Goal: Task Accomplishment & Management: Use online tool/utility

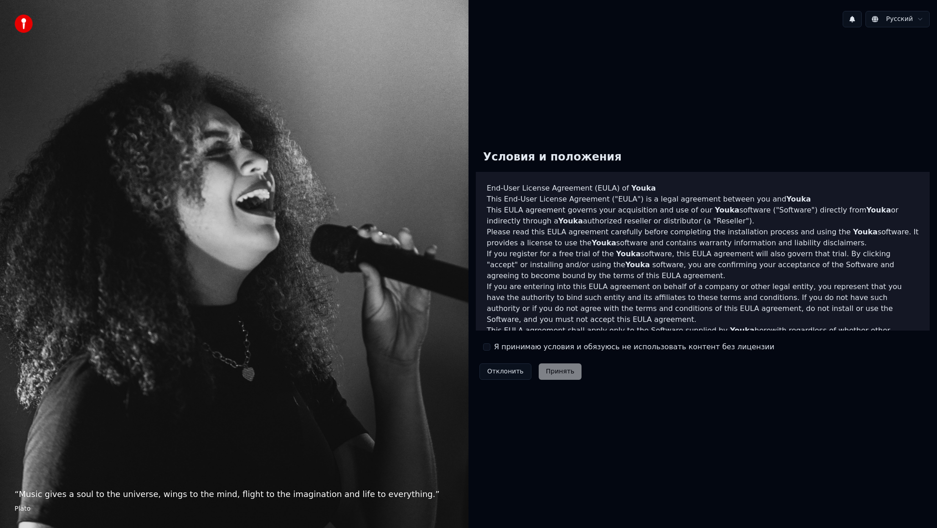
click at [524, 346] on label "Я принимаю условия и обязуюсь не использовать контент без лицензии" at bounding box center [634, 346] width 280 height 11
click at [490, 346] on button "Я принимаю условия и обязуюсь не использовать контент без лицензии" at bounding box center [486, 346] width 7 height 7
click at [551, 371] on button "Принять" at bounding box center [560, 371] width 43 height 16
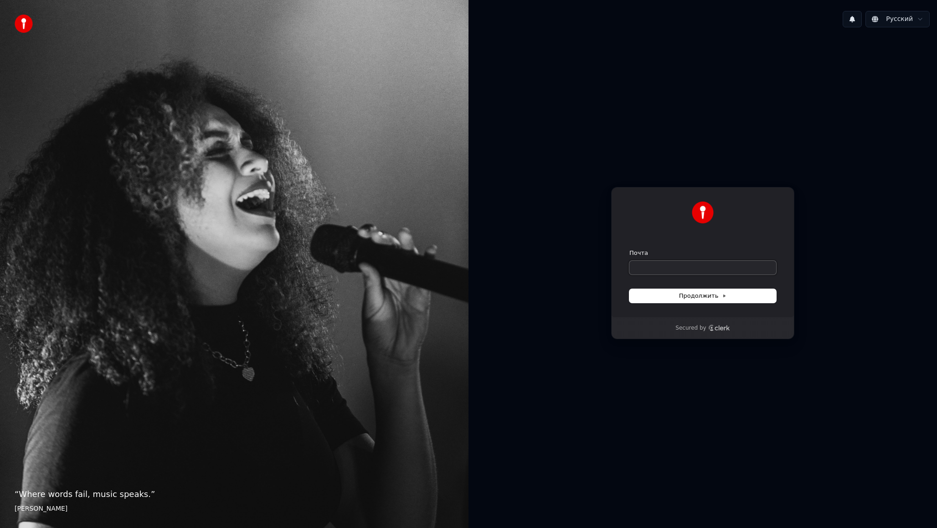
click at [651, 267] on input "Почта" at bounding box center [702, 268] width 147 height 14
click at [700, 300] on button "Продолжить" at bounding box center [702, 296] width 147 height 14
type input "**********"
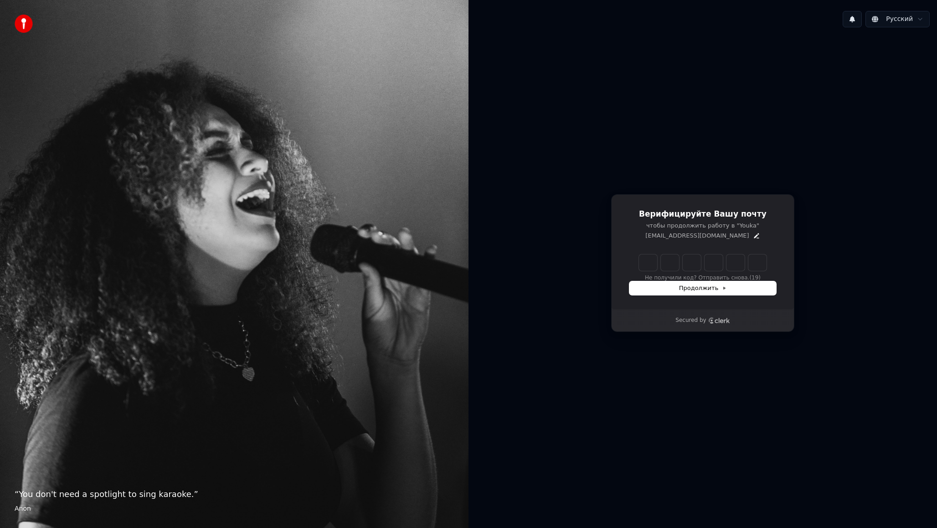
click at [654, 262] on input "Enter verification code" at bounding box center [703, 262] width 128 height 16
type input "******"
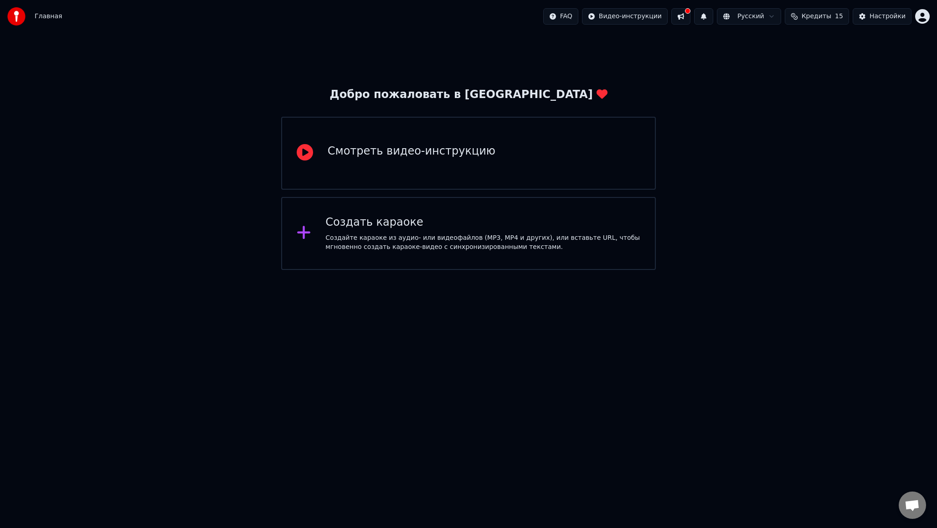
click at [475, 248] on div "Создайте караоке из аудио- или видеофайлов (MP3, MP4 и других), или вставьте UR…" at bounding box center [482, 242] width 315 height 18
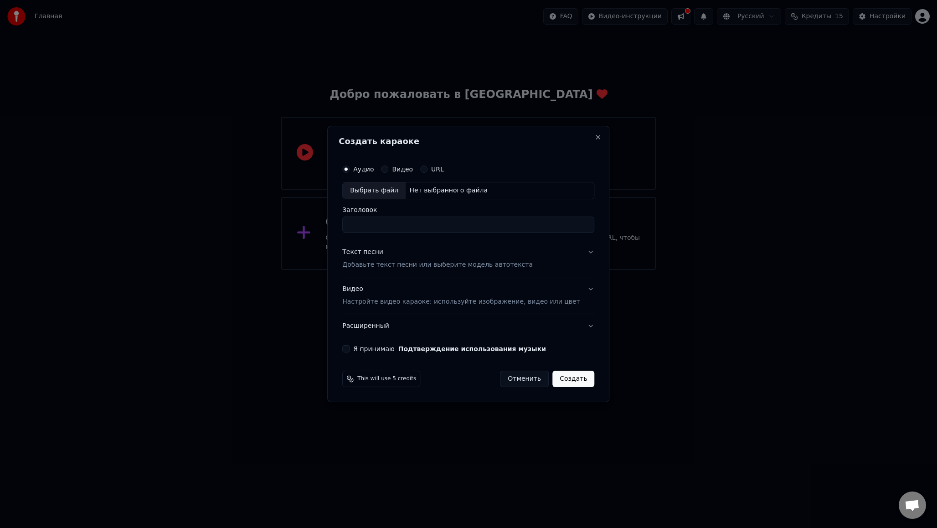
click at [388, 168] on button "Видео" at bounding box center [384, 168] width 7 height 7
click at [349, 170] on button "Аудио" at bounding box center [345, 168] width 7 height 7
click at [383, 189] on div "Выбрать файл" at bounding box center [374, 190] width 63 height 16
click at [415, 230] on input "Заголовок" at bounding box center [468, 224] width 252 height 16
drag, startPoint x: 404, startPoint y: 225, endPoint x: 509, endPoint y: 225, distance: 105.7
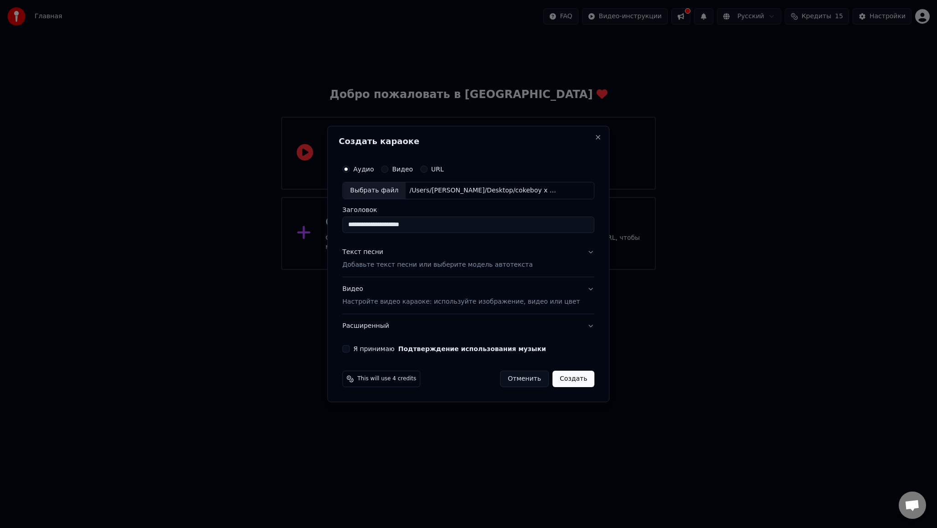
click at [509, 225] on input "**********" at bounding box center [468, 224] width 252 height 16
drag, startPoint x: 359, startPoint y: 223, endPoint x: 353, endPoint y: 223, distance: 6.8
click at [353, 223] on input "**********" at bounding box center [468, 224] width 252 height 16
type input "**********"
click at [579, 295] on button "Видео Настройте видео караоке: используйте изображение, видео или цвет" at bounding box center [468, 295] width 252 height 36
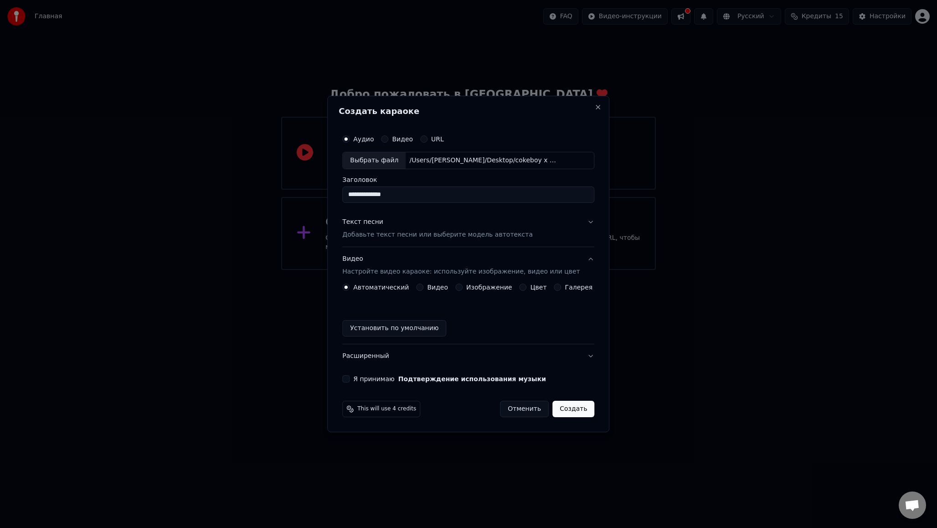
click at [521, 287] on button "Цвет" at bounding box center [522, 286] width 7 height 7
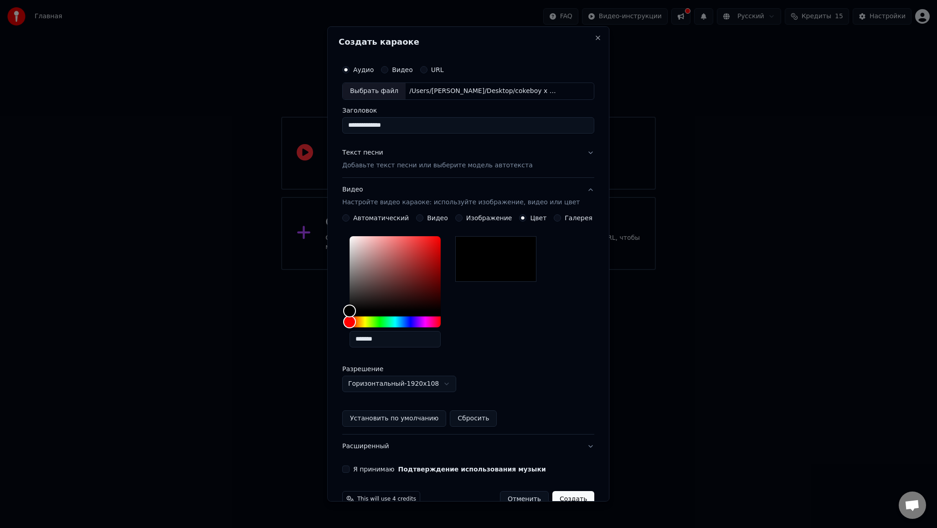
click at [453, 270] on body "**********" at bounding box center [468, 135] width 937 height 270
select select "*********"
drag, startPoint x: 486, startPoint y: 268, endPoint x: 445, endPoint y: 310, distance: 59.3
click at [445, 310] on div "*******" at bounding box center [468, 293] width 252 height 122
click at [349, 469] on button "Я принимаю Подтверждение использования музыки" at bounding box center [345, 468] width 7 height 7
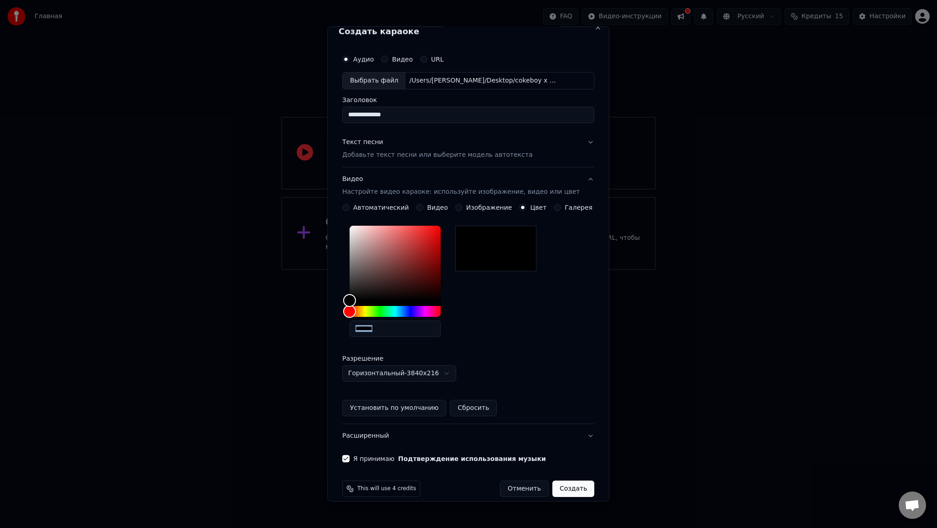
scroll to position [21, 0]
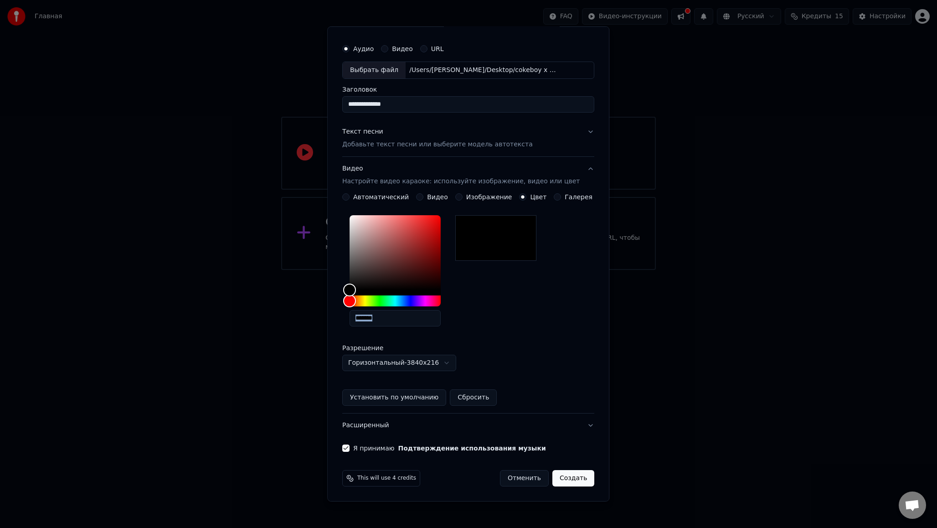
click at [584, 425] on button "Расширенный" at bounding box center [468, 425] width 252 height 24
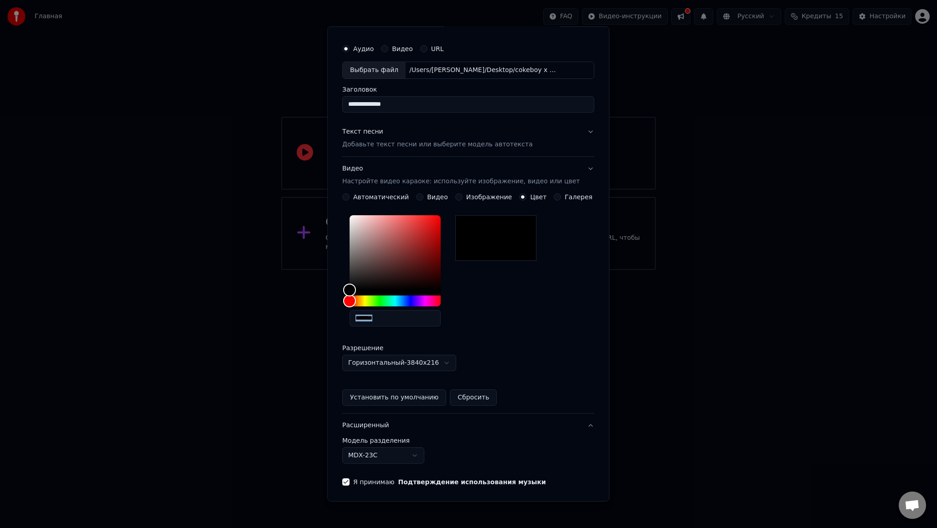
scroll to position [0, 0]
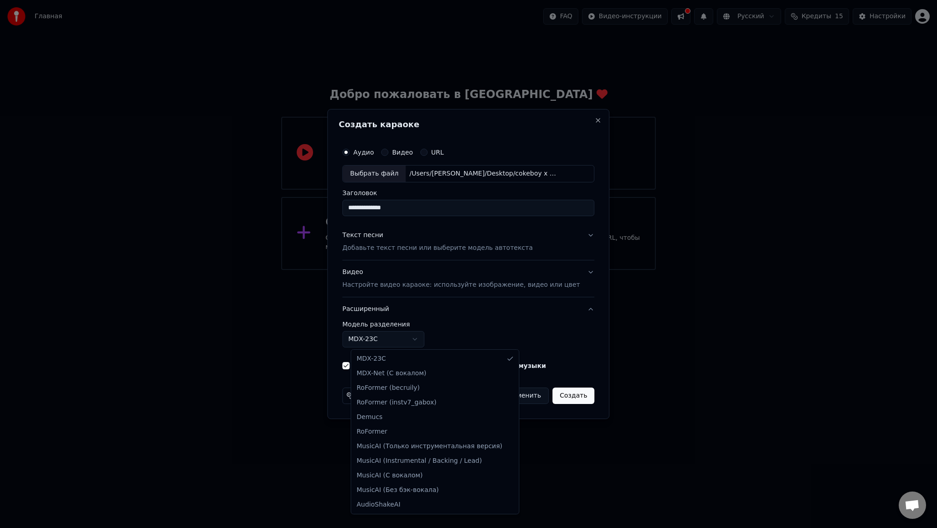
click at [427, 270] on body "**********" at bounding box center [468, 135] width 937 height 270
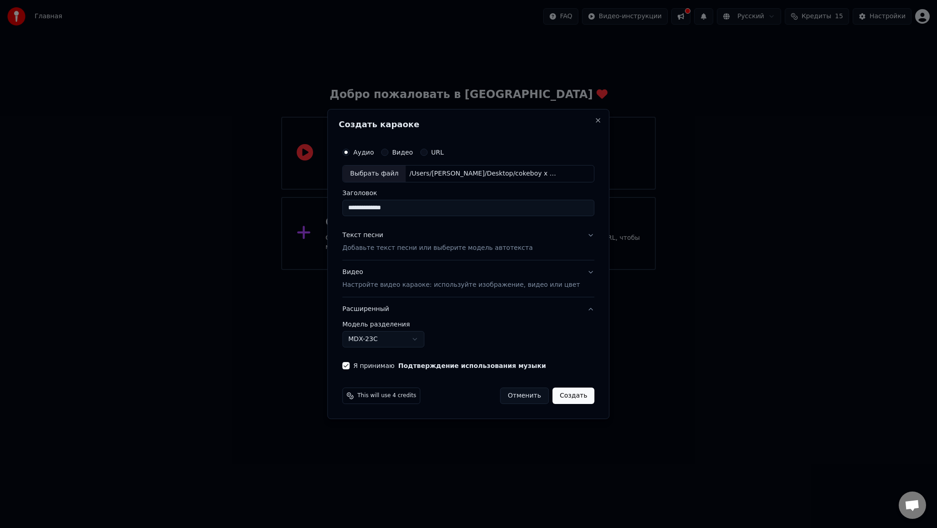
click at [587, 21] on div at bounding box center [468, 264] width 937 height 528
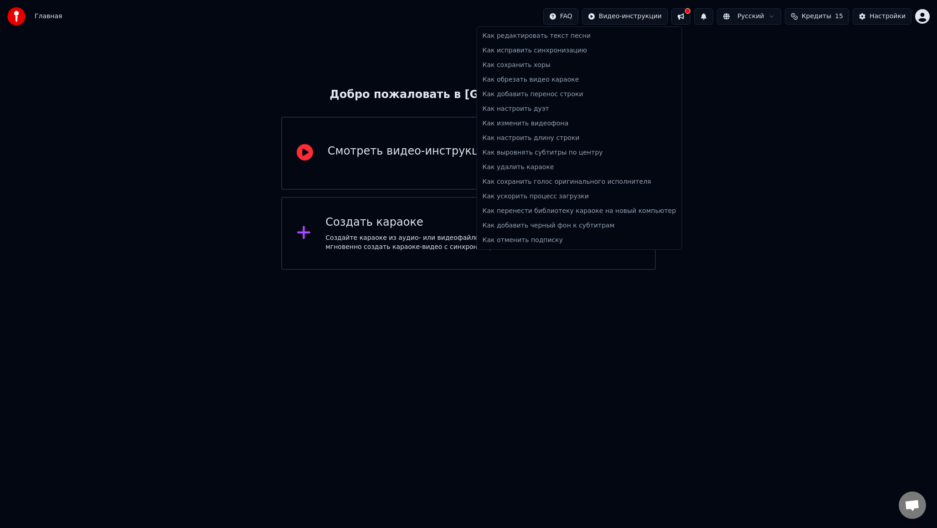
click at [565, 16] on html "Главная FAQ Видео-инструкции Русский Кредиты 15 Настройки Добро пожаловать в Yo…" at bounding box center [468, 135] width 937 height 270
click at [556, 185] on div "Как сохранить голос оригинального исполнителя" at bounding box center [579, 182] width 201 height 15
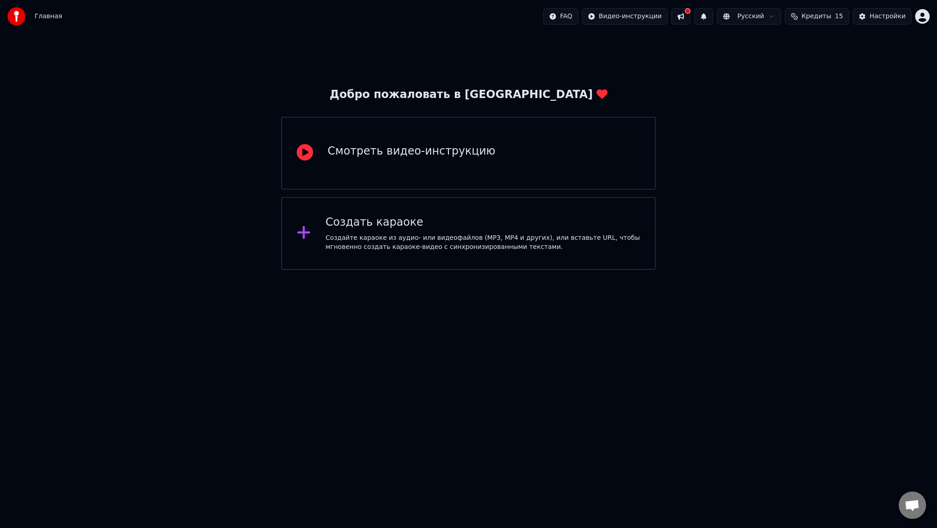
click at [435, 222] on div "Создать караоке" at bounding box center [482, 222] width 315 height 15
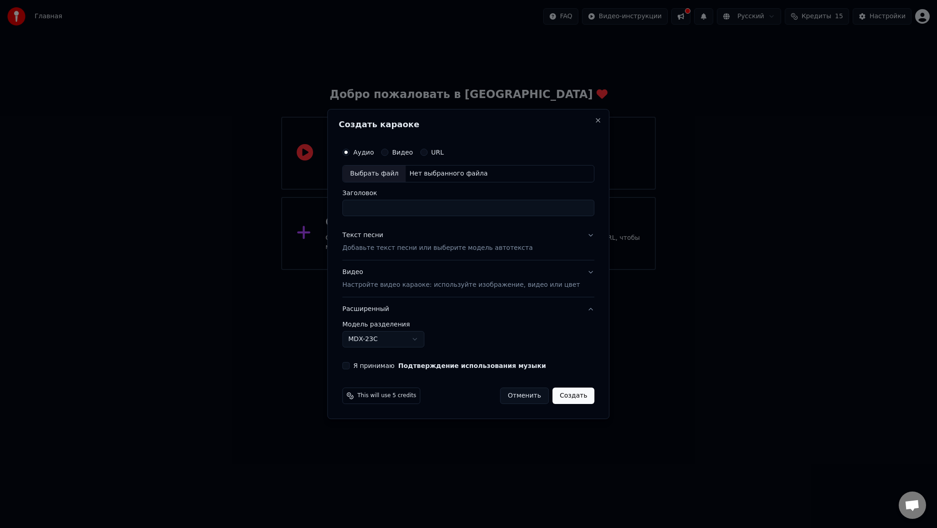
click at [393, 174] on div "Выбрать файл" at bounding box center [374, 173] width 63 height 16
drag, startPoint x: 404, startPoint y: 210, endPoint x: 451, endPoint y: 210, distance: 47.4
click at [449, 210] on input "**********" at bounding box center [468, 208] width 252 height 16
drag, startPoint x: 359, startPoint y: 209, endPoint x: 345, endPoint y: 209, distance: 14.1
click at [345, 209] on div "**********" at bounding box center [468, 264] width 282 height 310
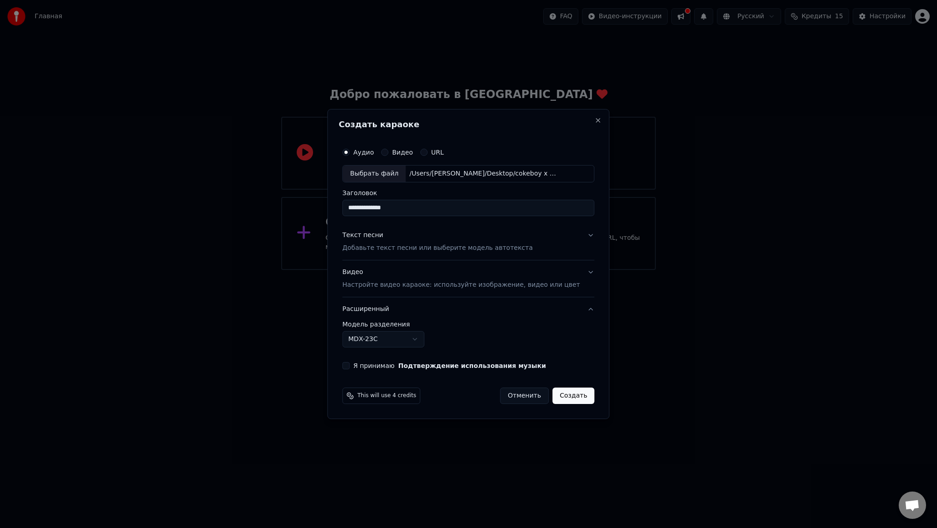
type input "**********"
click at [542, 249] on button "Текст песни Добавьте текст песни или выберите модель автотекста" at bounding box center [468, 241] width 252 height 36
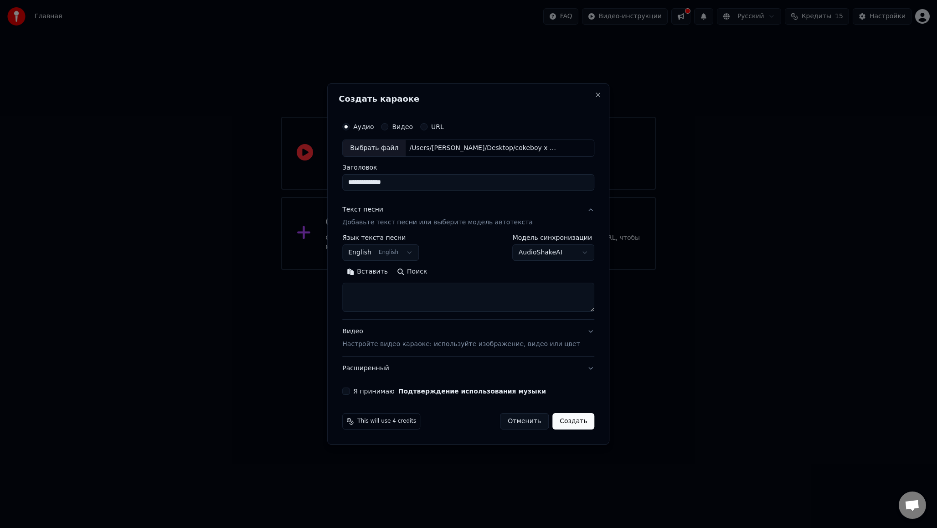
click at [410, 254] on body "**********" at bounding box center [468, 135] width 937 height 270
select select "**"
click at [536, 250] on body "**********" at bounding box center [468, 135] width 937 height 270
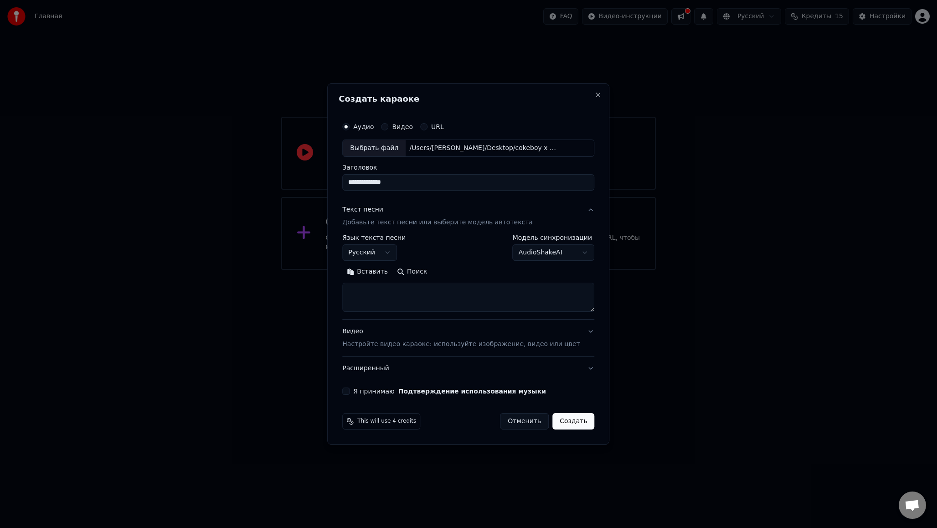
click at [444, 298] on textarea at bounding box center [468, 296] width 252 height 29
paste textarea "**********"
type textarea "**********"
click at [544, 327] on div "Видео Настройте видео караоке: используйте изображение, видео или цвет" at bounding box center [460, 338] width 237 height 22
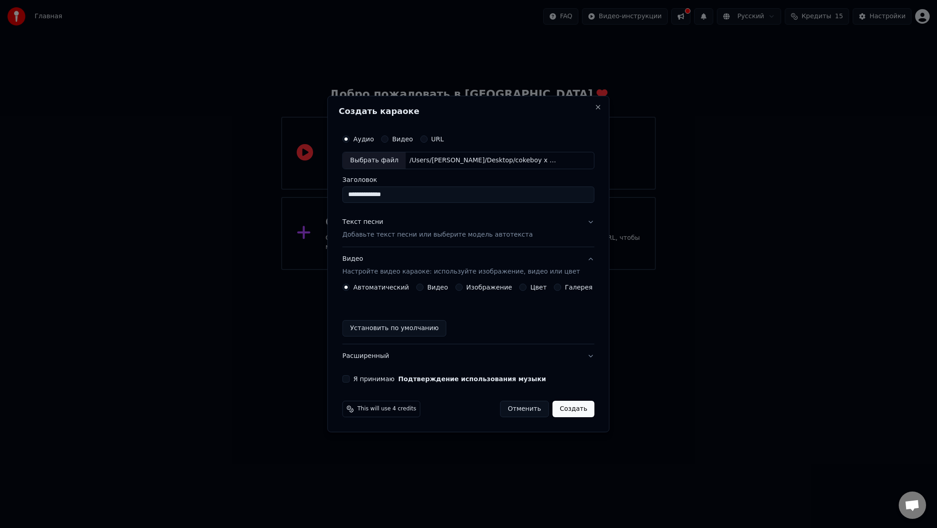
click at [522, 287] on button "Цвет" at bounding box center [522, 286] width 7 height 7
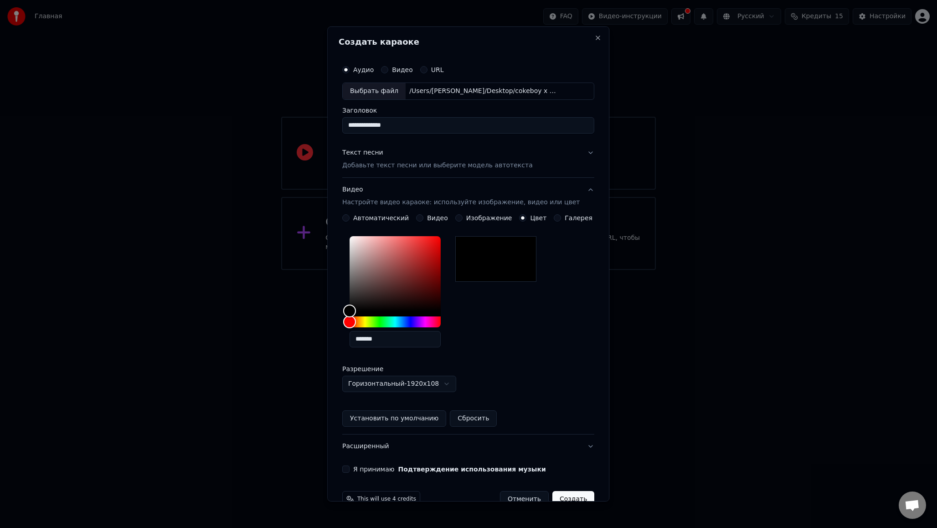
scroll to position [21, 0]
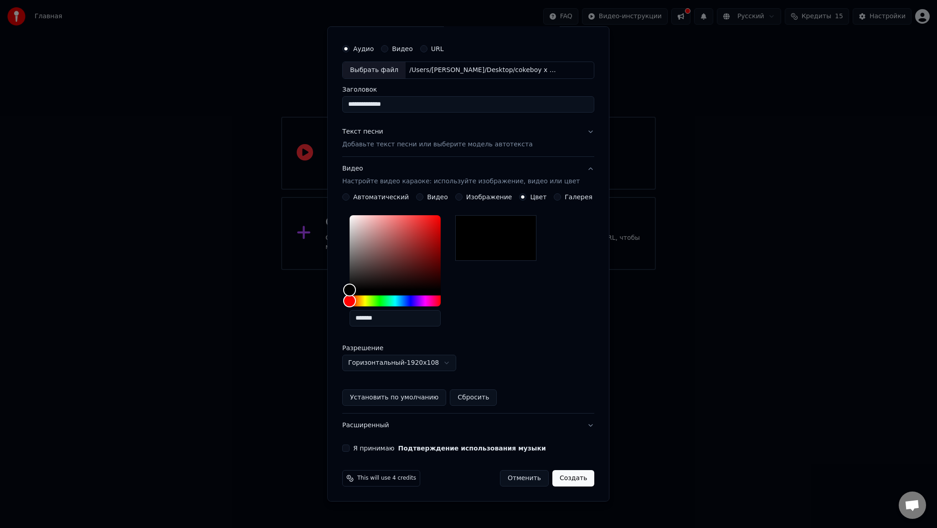
click at [350, 457] on form "**********" at bounding box center [468, 263] width 259 height 454
click at [349, 447] on button "Я принимаю Подтверждение использования музыки" at bounding box center [345, 447] width 7 height 7
click at [569, 475] on button "Создать" at bounding box center [573, 478] width 42 height 16
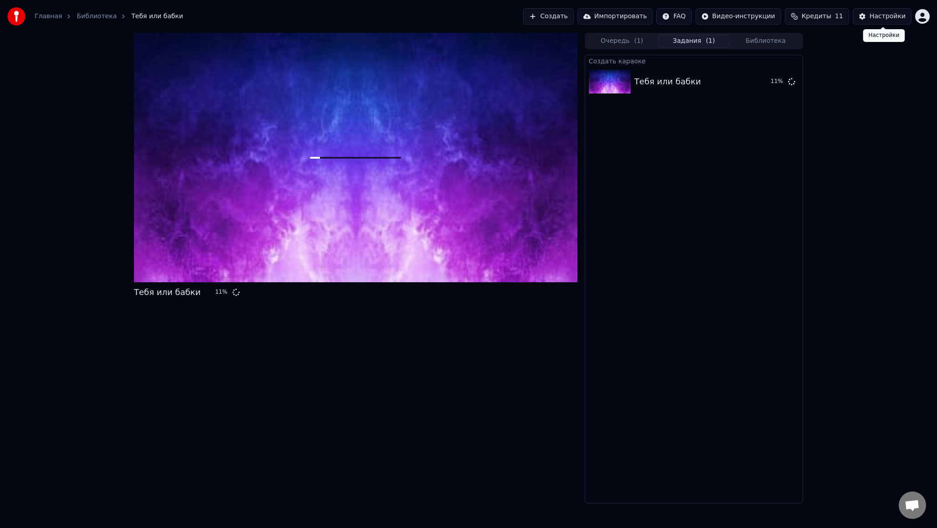
click at [886, 18] on div "Настройки" at bounding box center [887, 16] width 36 height 9
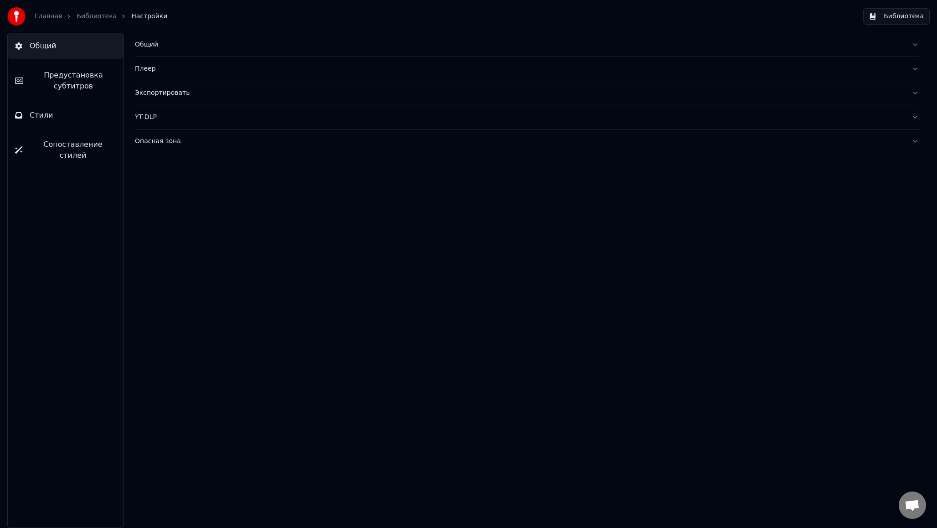
click at [910, 16] on button "Библиотека" at bounding box center [896, 16] width 67 height 16
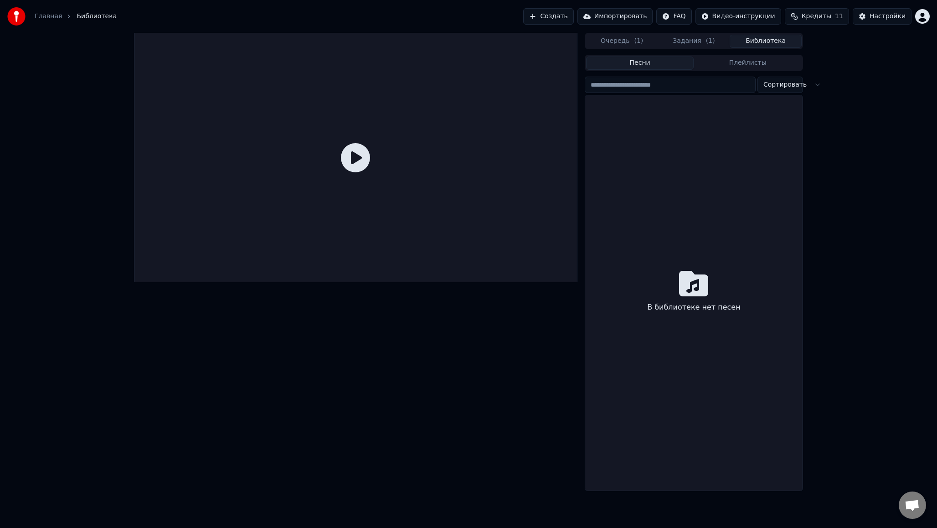
click at [690, 40] on button "Задания ( 1 )" at bounding box center [694, 41] width 72 height 13
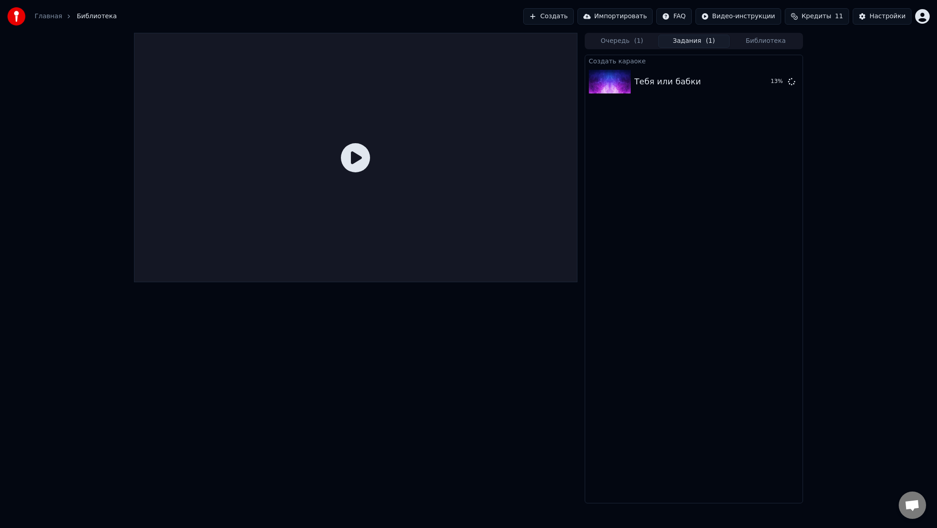
click at [760, 38] on button "Библиотека" at bounding box center [765, 41] width 72 height 13
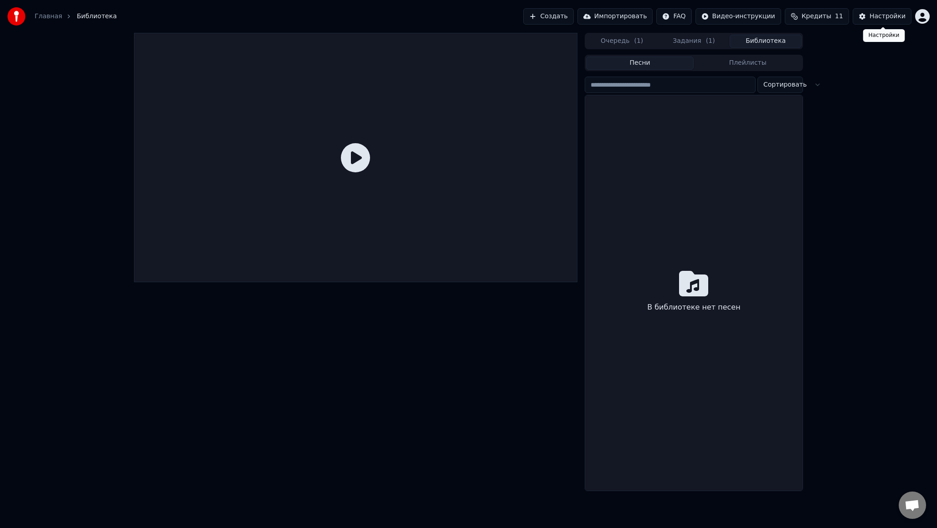
click at [893, 19] on div "Настройки" at bounding box center [887, 16] width 36 height 9
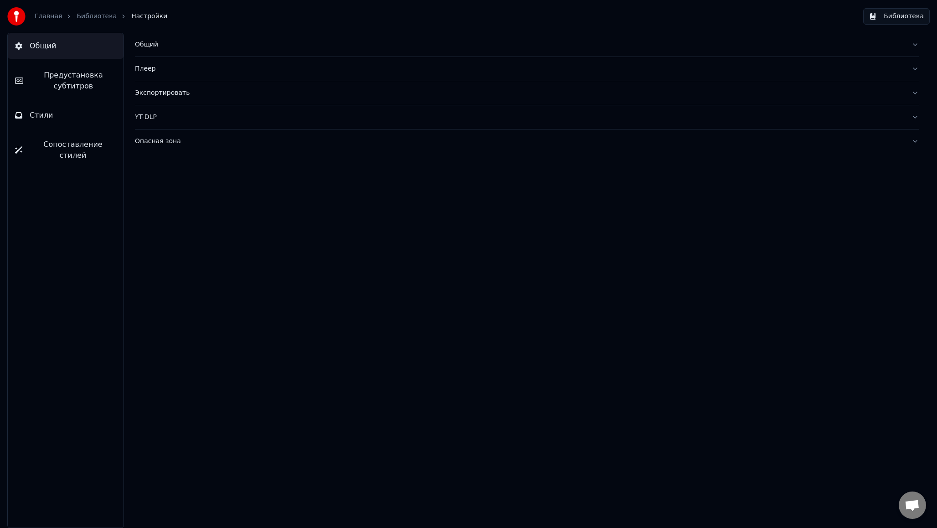
click at [62, 116] on button "Стили" at bounding box center [66, 116] width 116 height 26
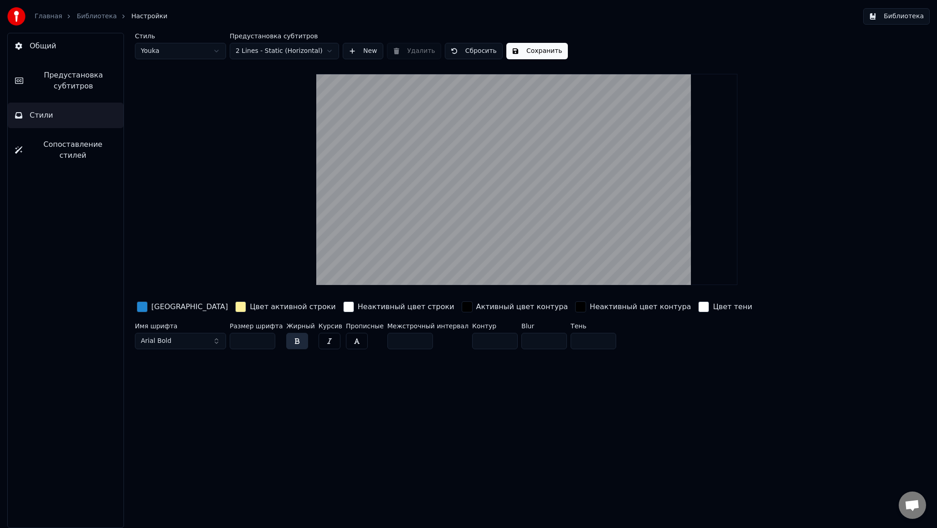
click at [274, 51] on html "Главная Библиотека Настройки Библиотека Общий Предустановка субтитров Стили Соп…" at bounding box center [468, 264] width 937 height 528
click at [358, 52] on button "New" at bounding box center [363, 51] width 41 height 16
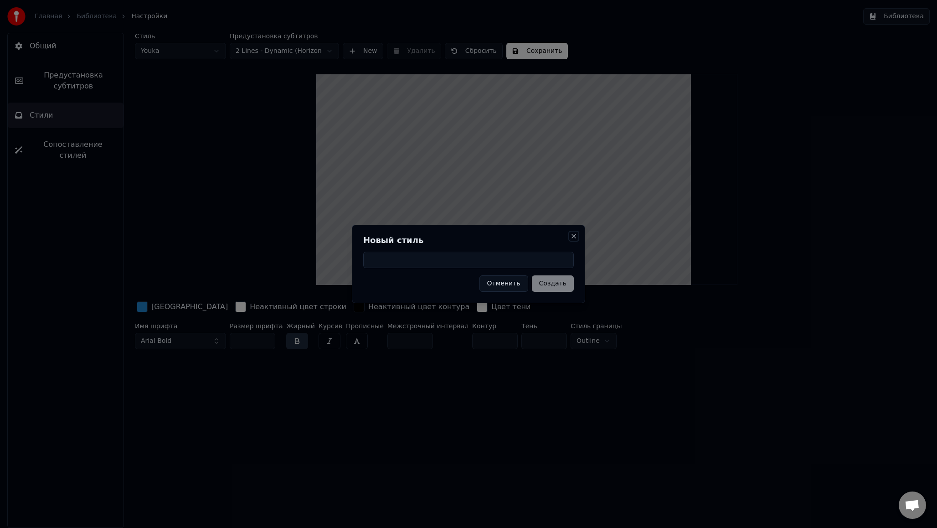
click at [574, 237] on button "Close" at bounding box center [573, 235] width 7 height 7
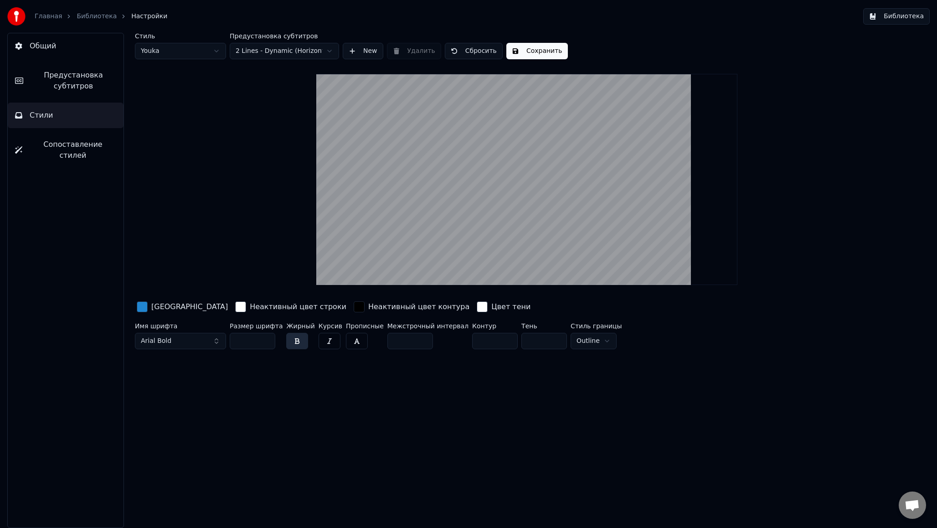
click at [212, 54] on html "Главная Библиотека Настройки Библиотека Общий Предустановка субтитров Стили Соп…" at bounding box center [468, 264] width 937 height 528
click at [214, 43] on html "Главная Библиотека Настройки Библиотека Общий Предустановка субтитров Стили Соп…" at bounding box center [468, 264] width 937 height 528
click at [210, 46] on html "Главная Библиотека Настройки Библиотека Общий Предустановка субтитров Стили Соп…" at bounding box center [468, 264] width 937 height 528
click at [274, 48] on html "Главная Библиотека Настройки Библиотека Общий Предустановка субтитров Стили Соп…" at bounding box center [468, 264] width 937 height 528
click at [64, 152] on button "Сопоставление стилей" at bounding box center [66, 150] width 116 height 36
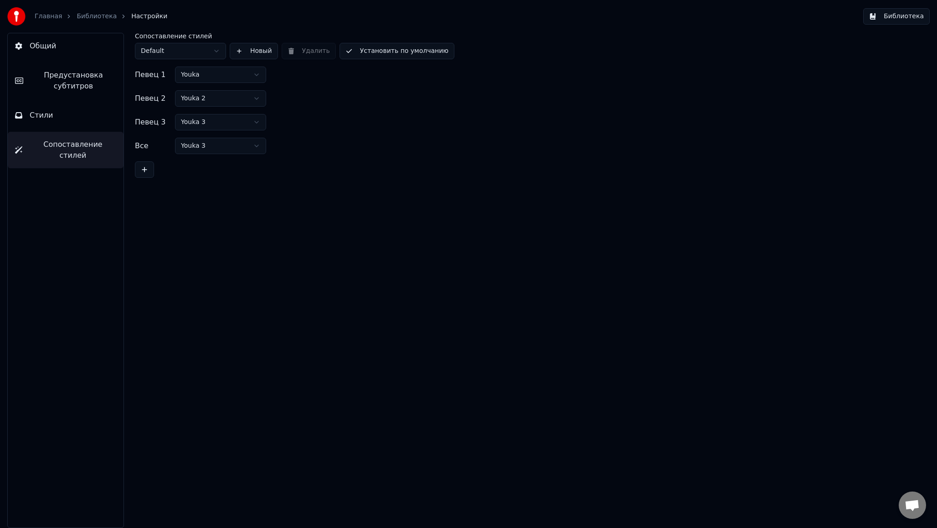
click at [85, 92] on button "Предустановка субтитров" at bounding box center [66, 80] width 116 height 36
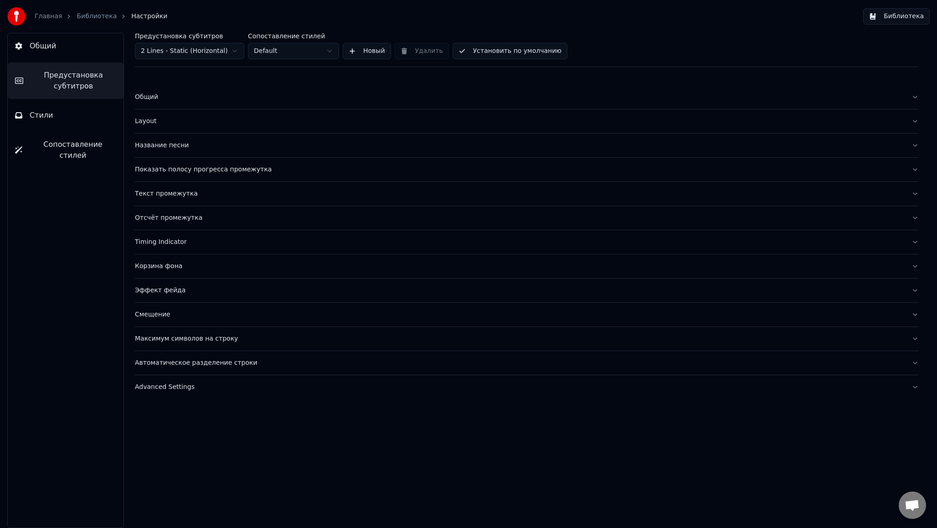
click at [899, 15] on button "Библиотека" at bounding box center [896, 16] width 67 height 16
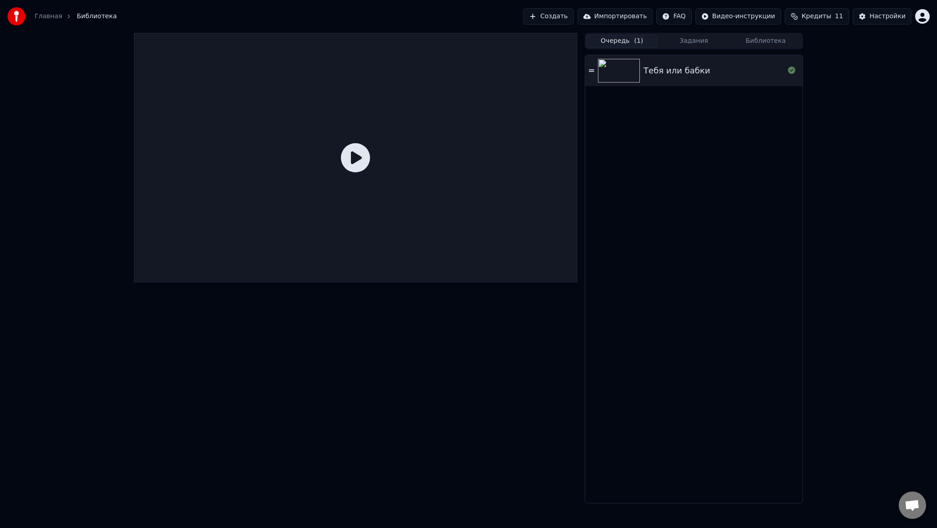
click at [641, 44] on span "( 1 )" at bounding box center [638, 40] width 9 height 9
click at [688, 70] on div "Тебя или бабки" at bounding box center [676, 70] width 67 height 13
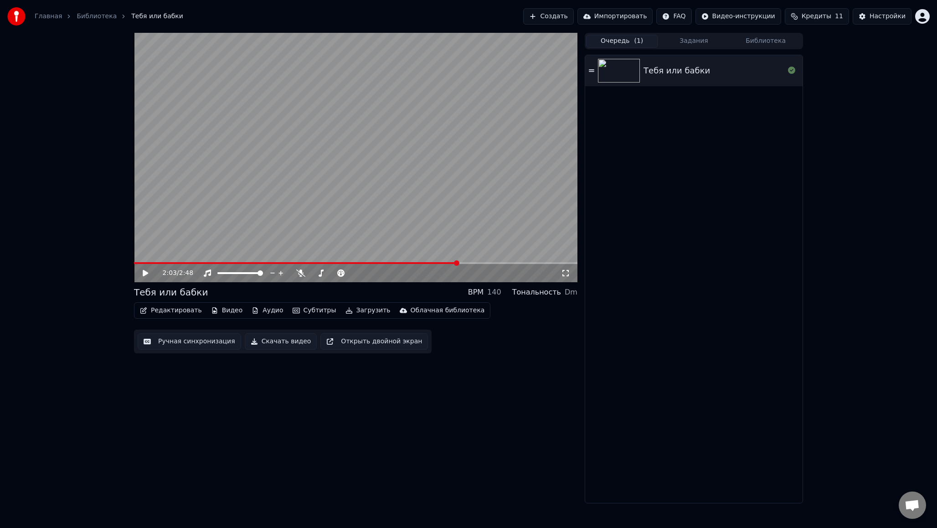
click at [144, 275] on icon at bounding box center [151, 272] width 21 height 7
click at [274, 341] on button "Скачать видео" at bounding box center [281, 341] width 72 height 16
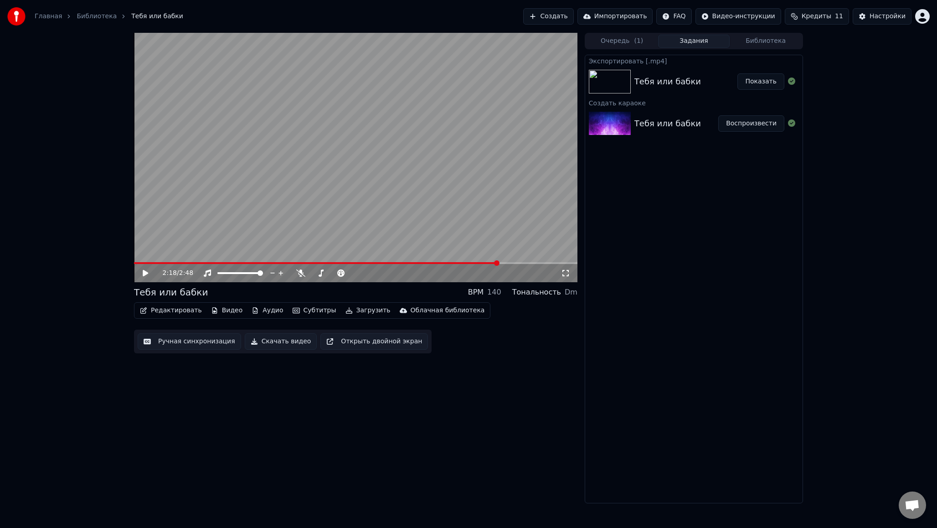
click at [764, 83] on button "Показать" at bounding box center [760, 81] width 47 height 16
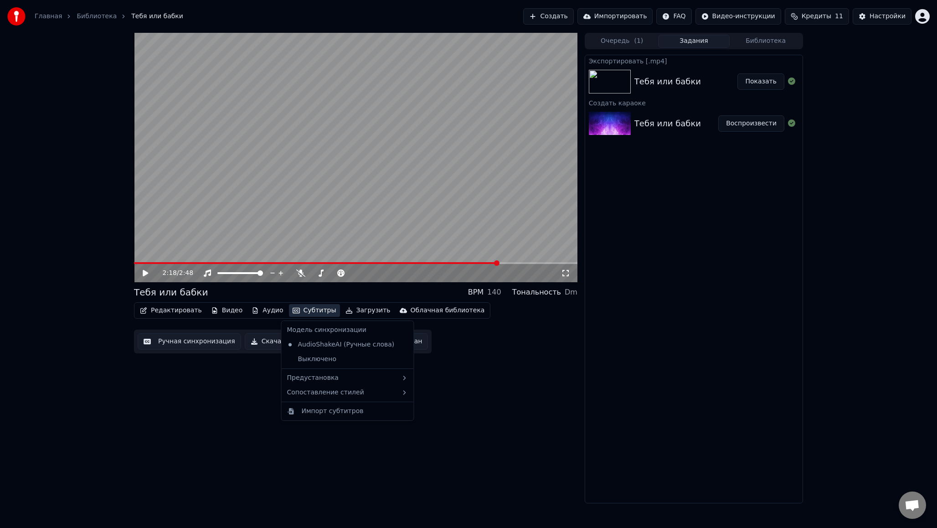
click at [307, 311] on button "Субтитры" at bounding box center [314, 310] width 51 height 13
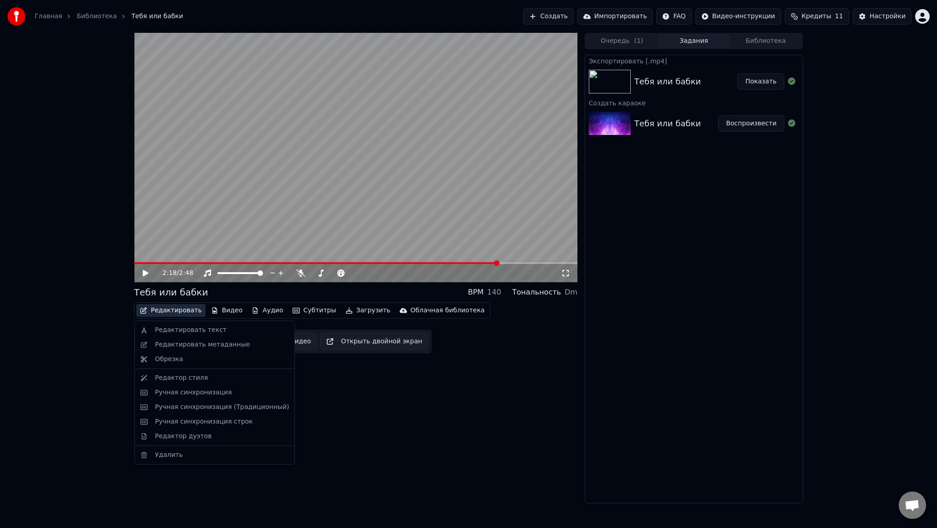
click at [187, 310] on button "Редактировать" at bounding box center [170, 310] width 69 height 13
click at [184, 326] on div "Редактировать текст" at bounding box center [191, 329] width 72 height 9
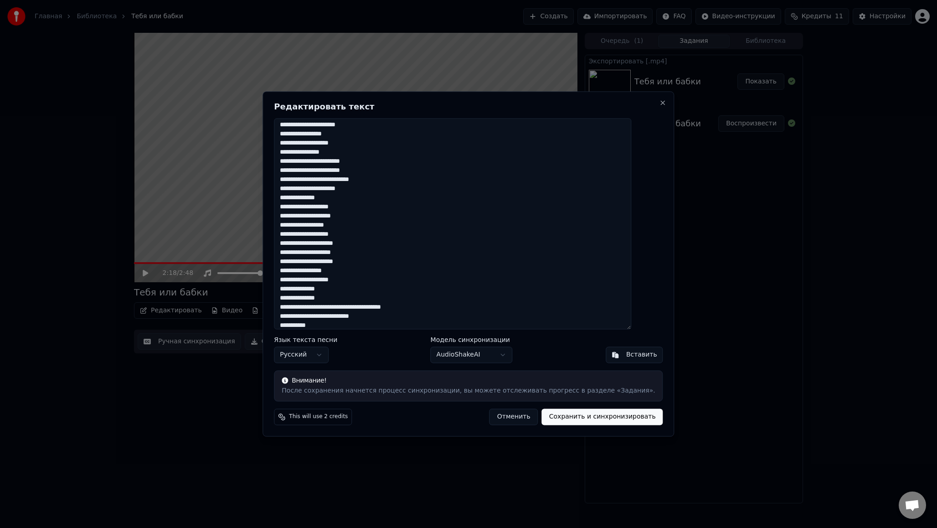
scroll to position [498, 0]
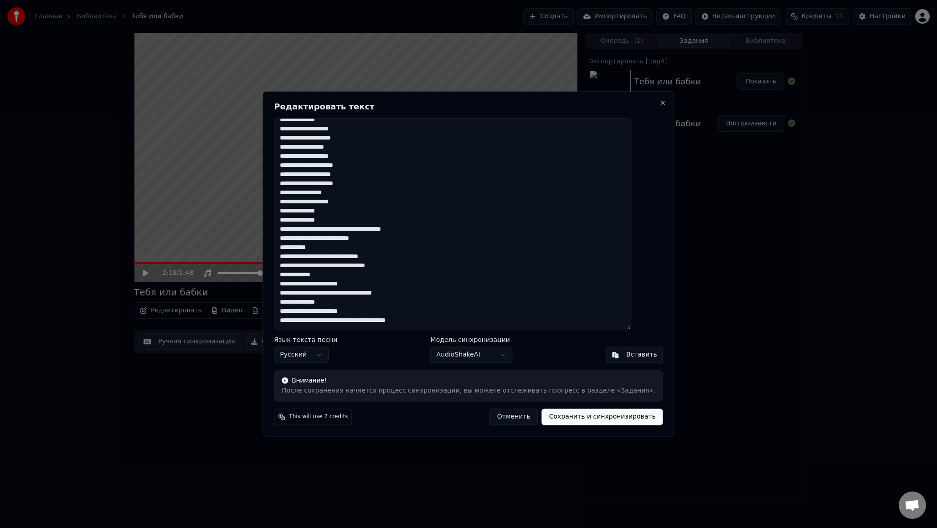
click at [351, 136] on textarea at bounding box center [452, 223] width 357 height 211
type textarea "**********"
click at [570, 417] on button "Сохранить и синхронизировать" at bounding box center [602, 417] width 121 height 16
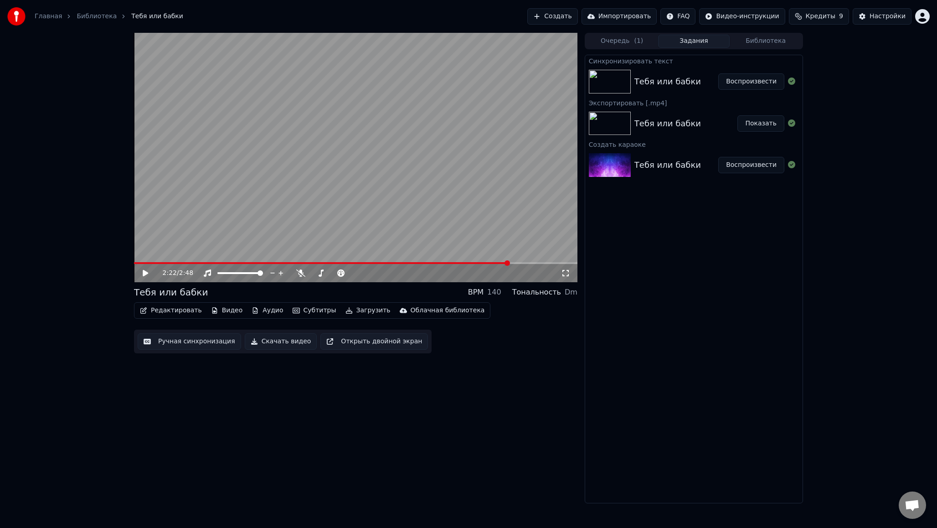
click at [730, 80] on button "Воспроизвести" at bounding box center [751, 81] width 66 height 16
click at [144, 270] on icon at bounding box center [151, 272] width 21 height 7
click at [188, 313] on button "Редактировать" at bounding box center [170, 310] width 69 height 13
click at [369, 427] on div "0:01 / 2:48 Тебя или бабки BPM 140 Тональность Dm Редактировать Видео Аудио Суб…" at bounding box center [355, 268] width 443 height 470
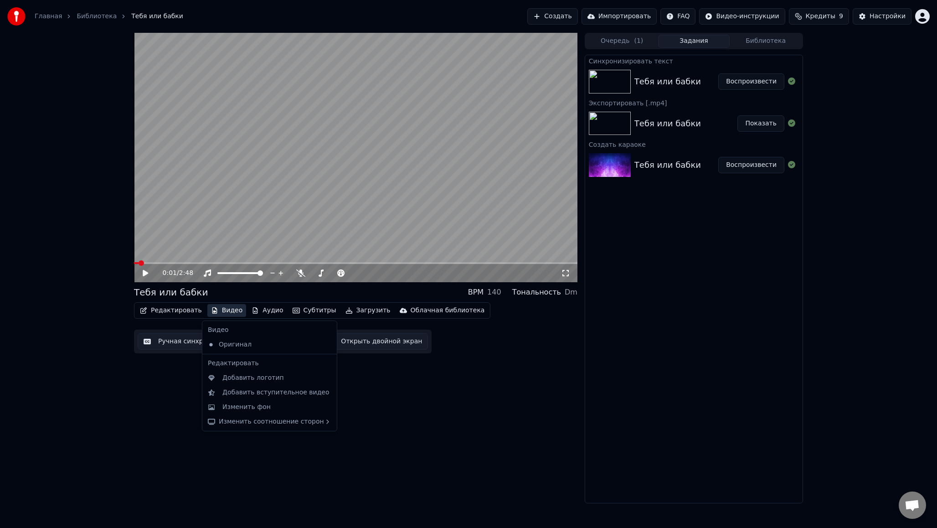
click at [230, 311] on button "Видео" at bounding box center [226, 310] width 39 height 13
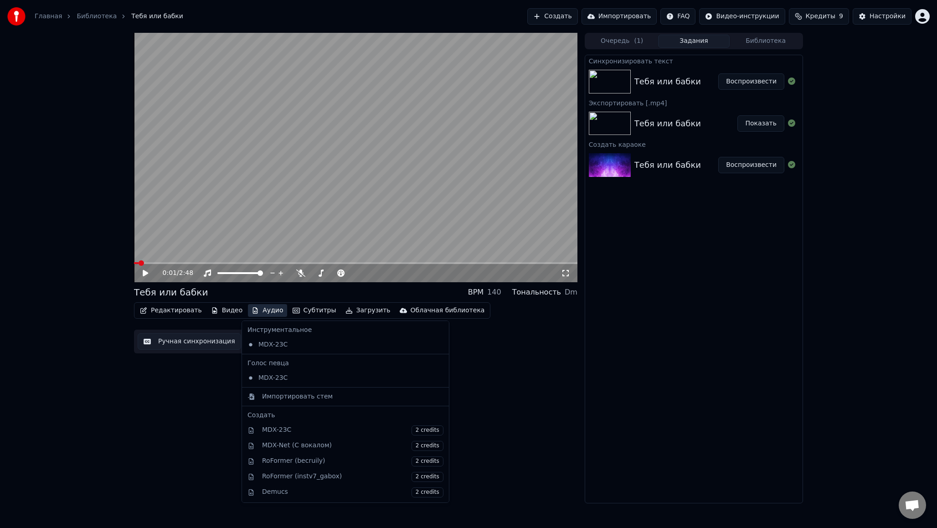
click at [257, 310] on button "Аудио" at bounding box center [267, 310] width 39 height 13
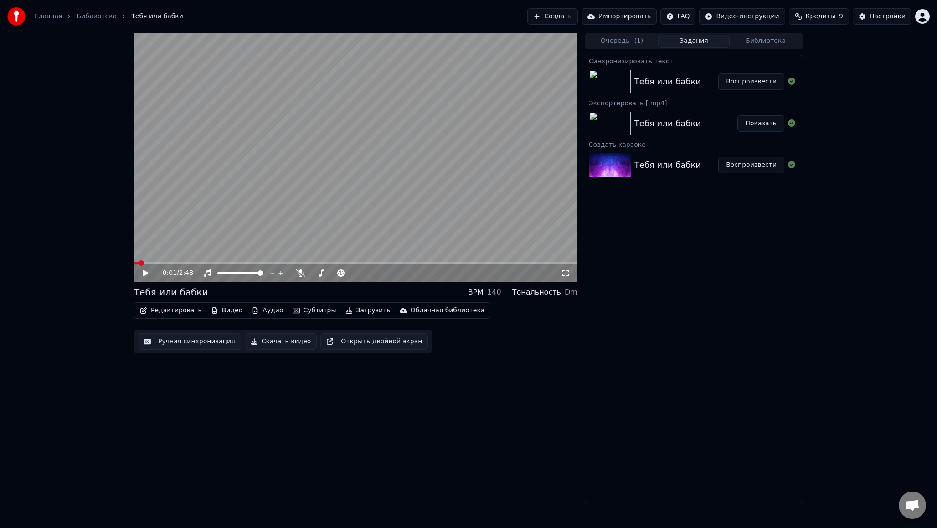
click at [197, 441] on div "0:01 / 2:48 Тебя или бабки BPM 140 Тональность Dm Редактировать Видео Аудио Суб…" at bounding box center [355, 268] width 443 height 470
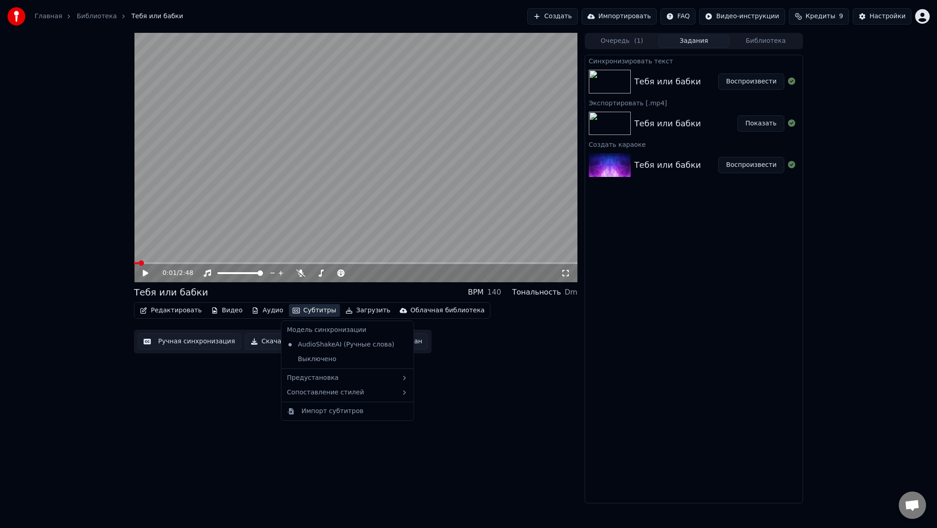
click at [301, 310] on button "Субтитры" at bounding box center [314, 310] width 51 height 13
click at [215, 426] on div "0:01 / 2:48 Тебя или бабки BPM 140 Тональность Dm Редактировать Видео Аудио Суб…" at bounding box center [355, 268] width 443 height 470
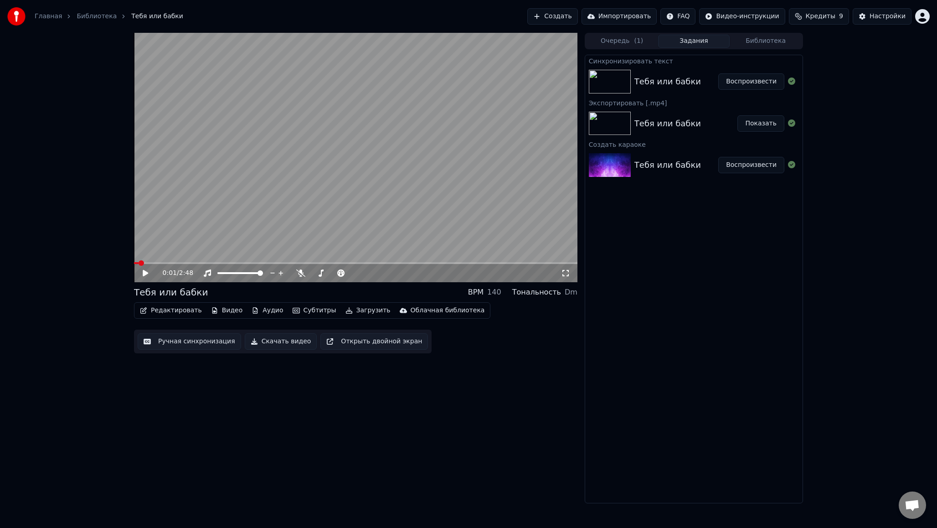
click at [186, 312] on button "Редактировать" at bounding box center [170, 310] width 69 height 13
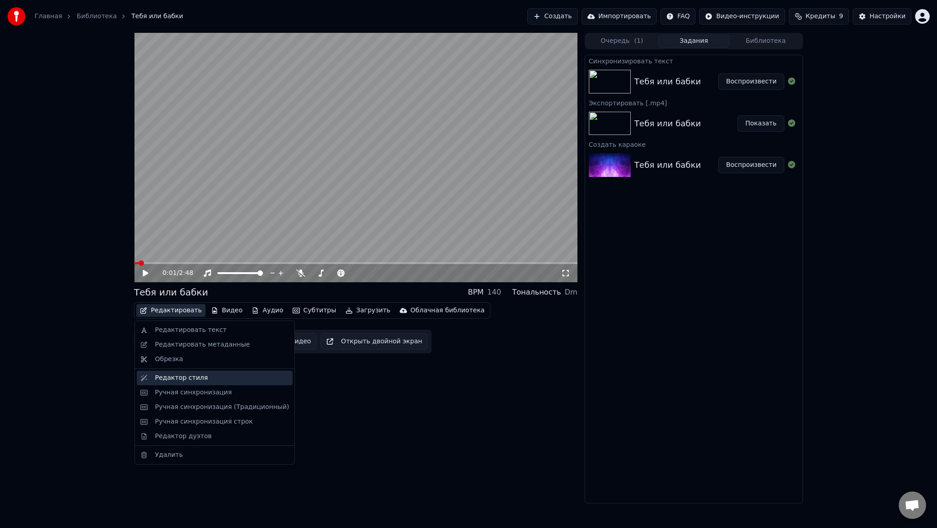
click at [190, 380] on div "Редактор стиля" at bounding box center [181, 377] width 53 height 9
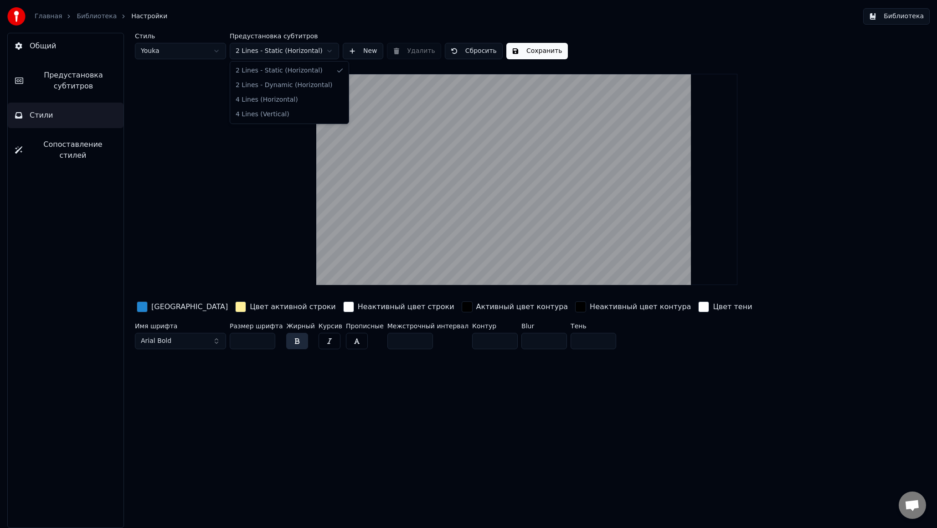
click at [286, 53] on html "Главная Библиотека Настройки Библиотека Общий Предустановка субтитров Стили Соп…" at bounding box center [468, 264] width 937 height 528
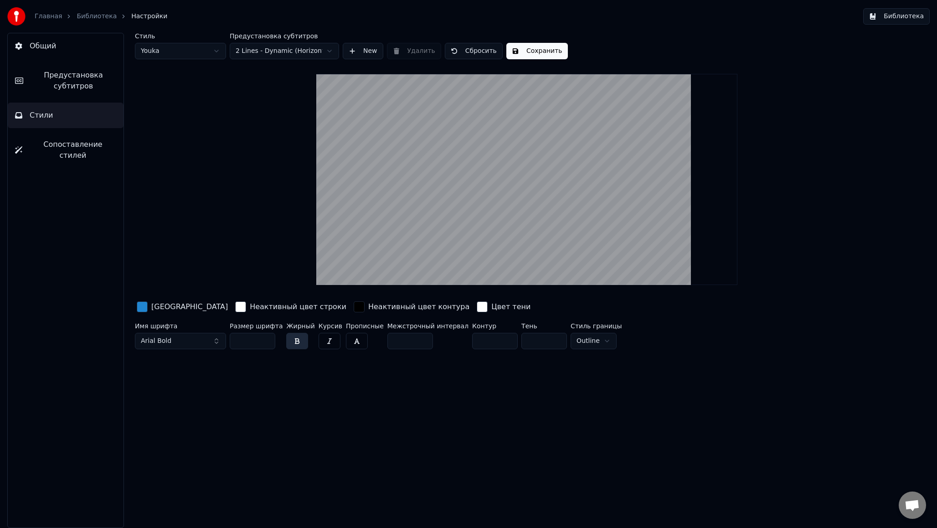
click at [285, 53] on html "Главная Библиотека Настройки Библиотека Общий Предустановка субтитров Стили Соп…" at bounding box center [468, 264] width 937 height 528
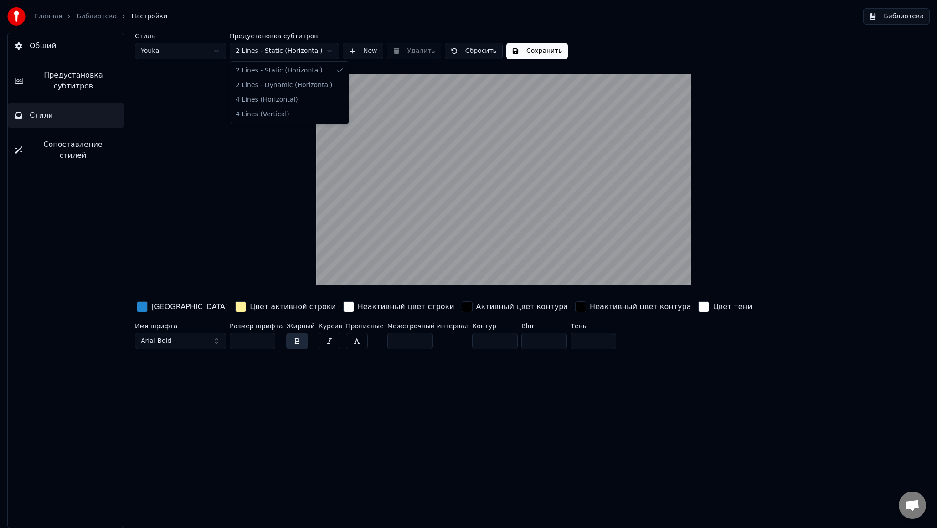
click at [287, 53] on html "Главная Библиотека Настройки Библиотека Общий Предустановка субтитров Стили Соп…" at bounding box center [468, 264] width 937 height 528
click at [287, 57] on html "Главная Библиотека Настройки Библиотека Общий Предустановка субтитров Стили Соп…" at bounding box center [468, 264] width 937 height 528
click at [295, 53] on html "Главная Библиотека Настройки Библиотека Общий Предустановка субтитров Стили Соп…" at bounding box center [468, 264] width 937 height 528
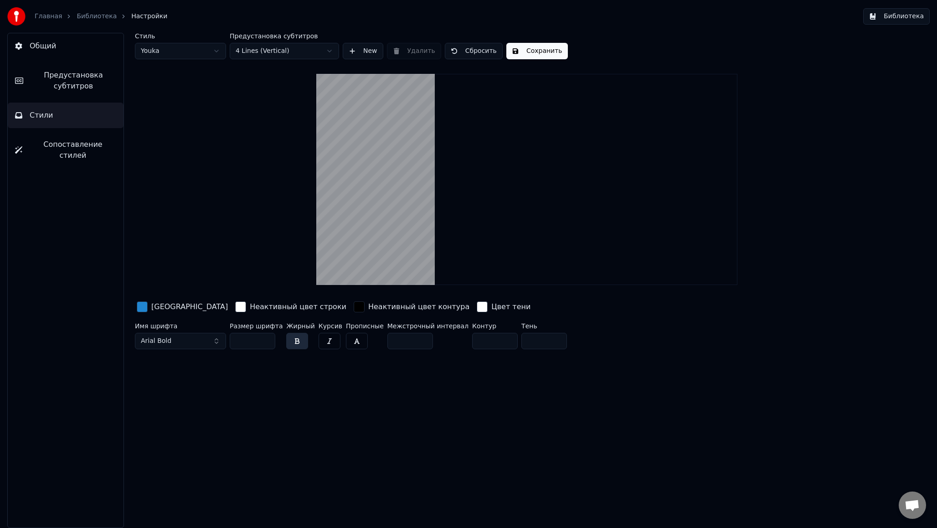
click at [96, 19] on link "Библиотека" at bounding box center [97, 16] width 40 height 9
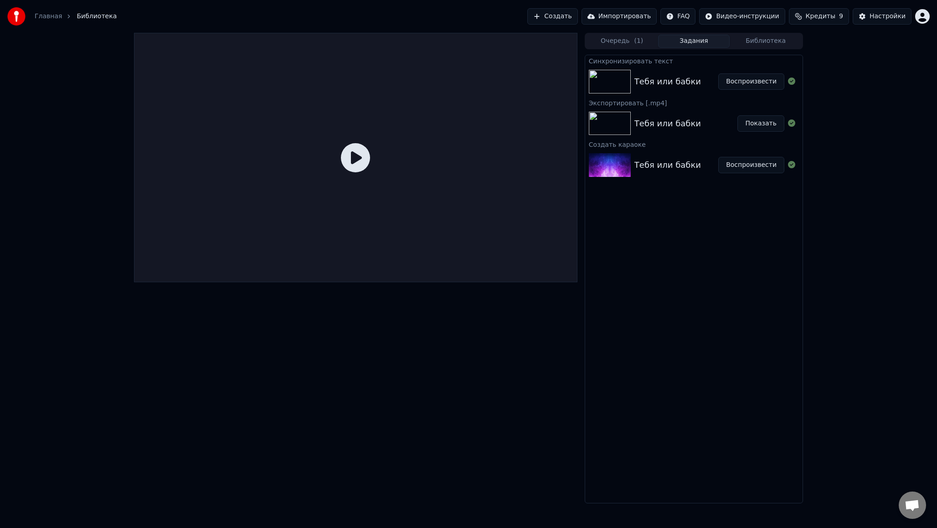
click at [649, 84] on div "Тебя или бабки" at bounding box center [667, 81] width 67 height 13
click at [597, 89] on img at bounding box center [610, 82] width 42 height 24
click at [744, 84] on button "Воспроизвести" at bounding box center [751, 81] width 66 height 16
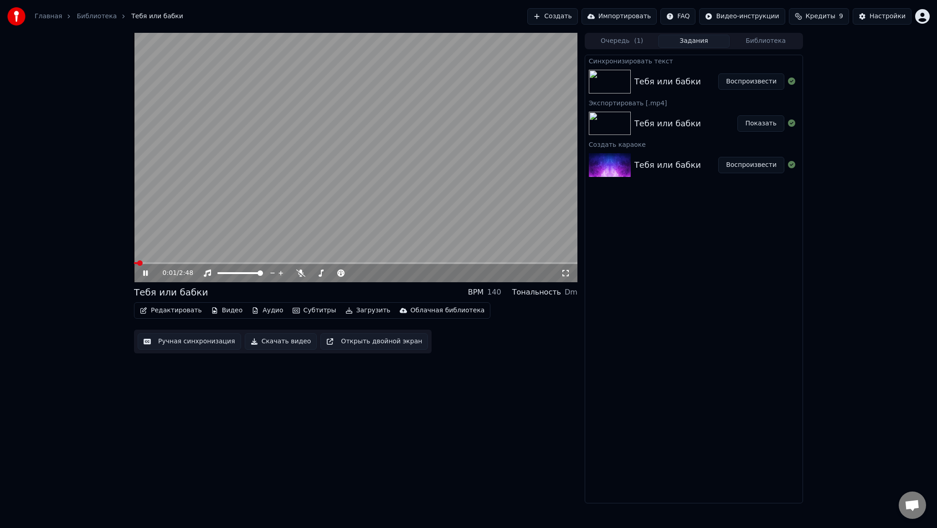
click at [357, 263] on span at bounding box center [355, 263] width 443 height 2
click at [394, 265] on div "1:26 / 2:48" at bounding box center [355, 273] width 443 height 18
click at [410, 262] on video at bounding box center [355, 157] width 443 height 249
click at [416, 263] on span at bounding box center [355, 263] width 443 height 2
click at [433, 263] on span at bounding box center [355, 263] width 443 height 2
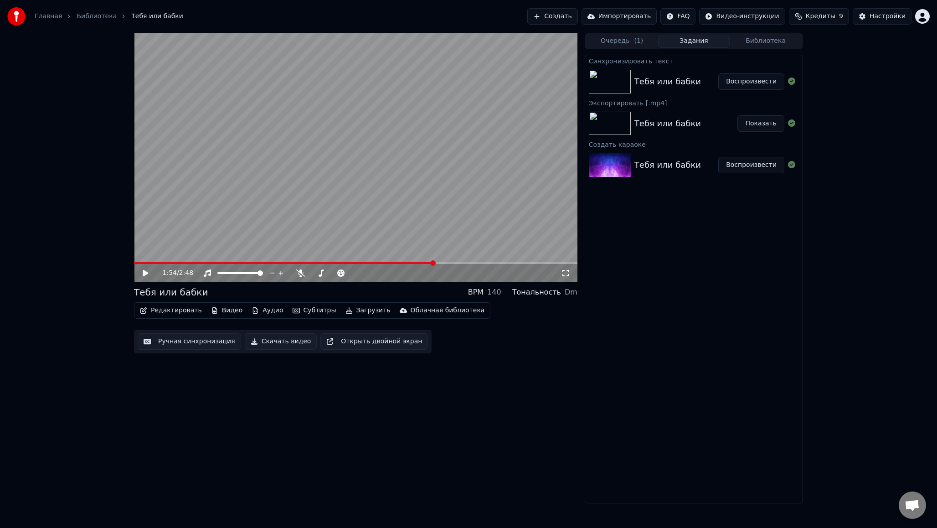
click at [423, 263] on span at bounding box center [284, 263] width 300 height 2
click at [428, 262] on span at bounding box center [355, 263] width 443 height 2
click at [435, 262] on span at bounding box center [355, 263] width 443 height 2
click at [441, 262] on span at bounding box center [355, 263] width 443 height 2
click at [450, 263] on span at bounding box center [355, 263] width 443 height 2
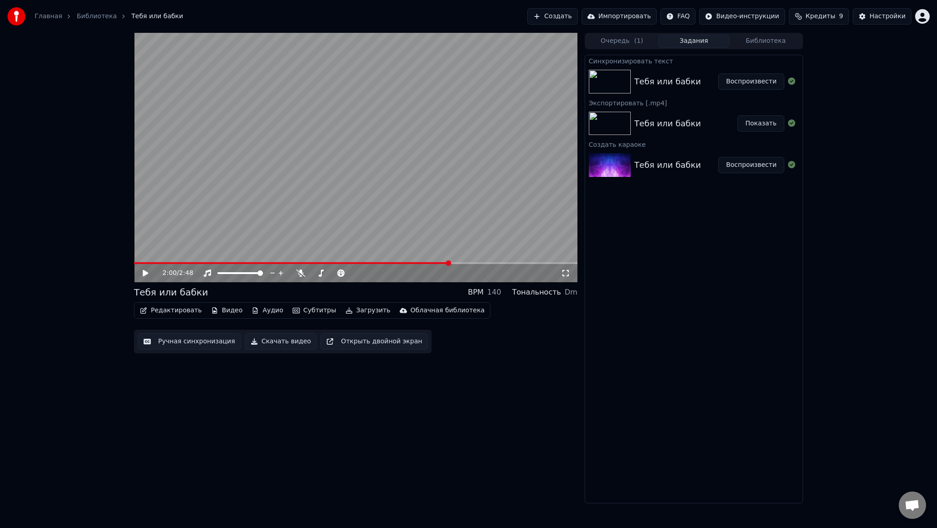
click at [147, 273] on icon at bounding box center [145, 273] width 5 height 6
click at [147, 274] on icon at bounding box center [145, 272] width 5 height 5
click at [447, 262] on span at bounding box center [290, 263] width 313 height 2
click at [188, 311] on button "Редактировать" at bounding box center [170, 310] width 69 height 13
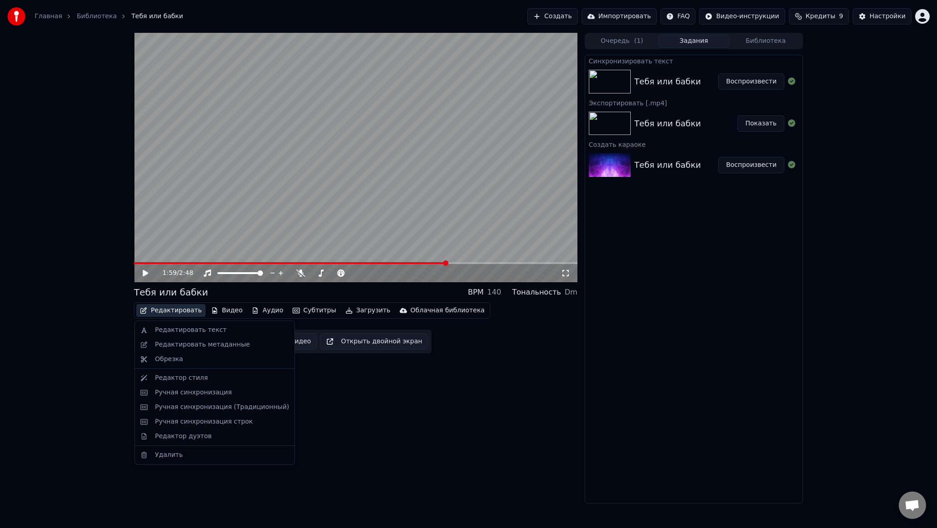
drag, startPoint x: 198, startPoint y: 373, endPoint x: 207, endPoint y: 329, distance: 45.6
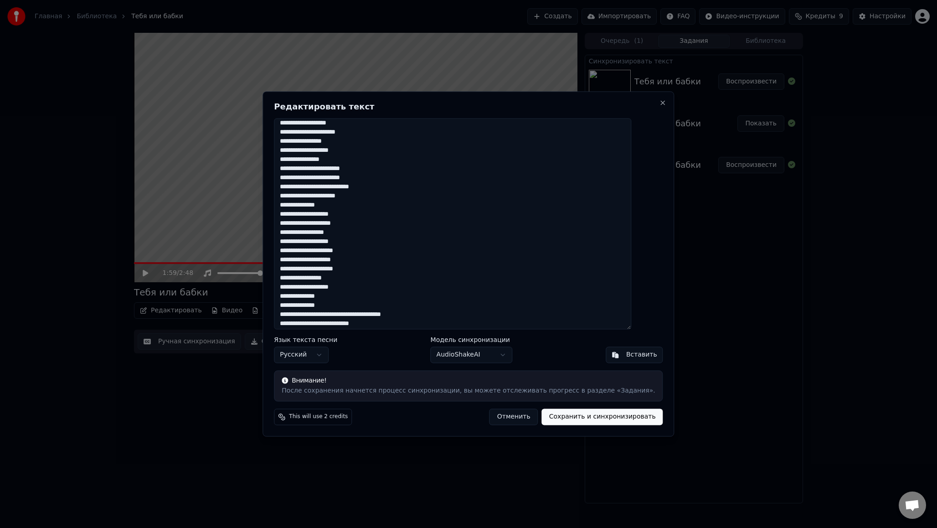
scroll to position [498, 0]
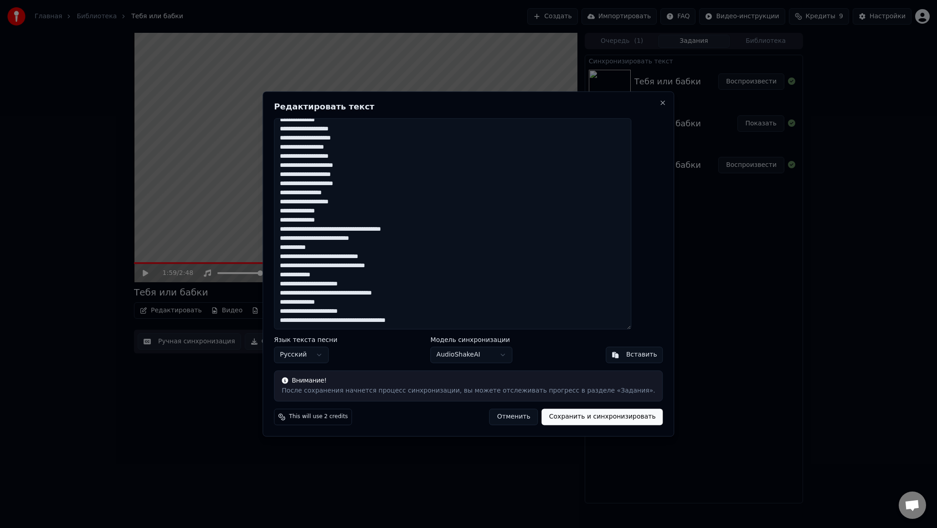
click at [341, 138] on textarea at bounding box center [452, 223] width 357 height 211
type textarea "**********"
click at [590, 419] on button "Сохранить и синхронизировать" at bounding box center [602, 417] width 121 height 16
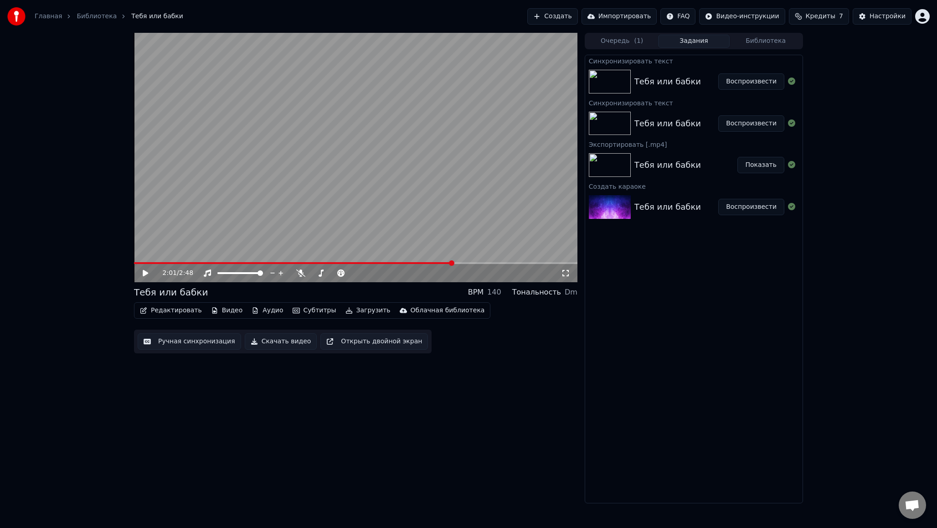
click at [762, 84] on button "Воспроизвести" at bounding box center [751, 81] width 66 height 16
click at [146, 273] on icon at bounding box center [145, 272] width 5 height 5
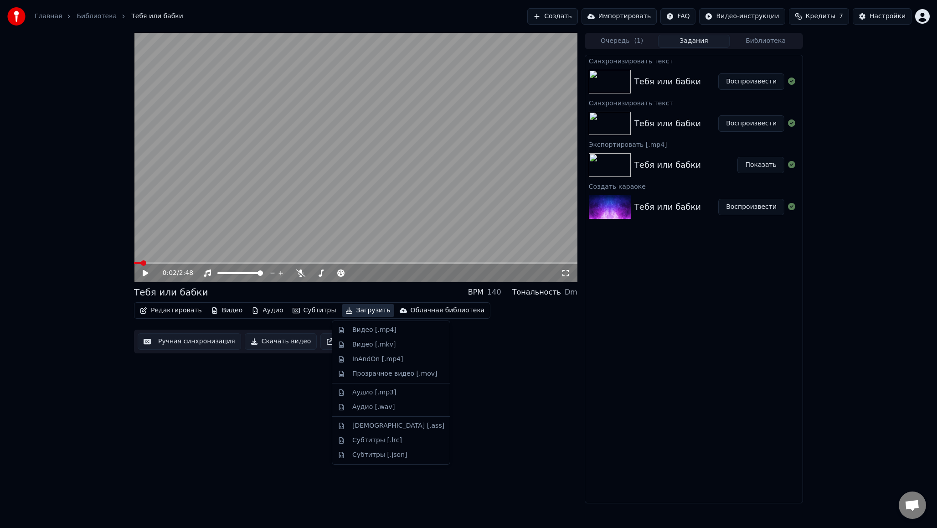
click at [372, 311] on button "Загрузить" at bounding box center [368, 310] width 52 height 13
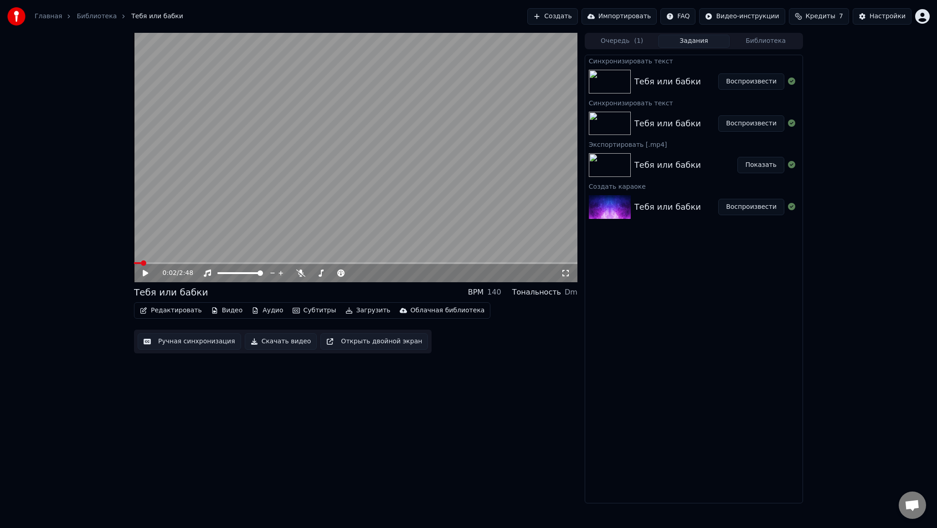
click at [391, 381] on div "0:02 / 2:48 Тебя или бабки BPM 140 Тональность Dm Редактировать Видео Аудио Суб…" at bounding box center [355, 268] width 443 height 470
click at [368, 308] on button "Загрузить" at bounding box center [368, 310] width 52 height 13
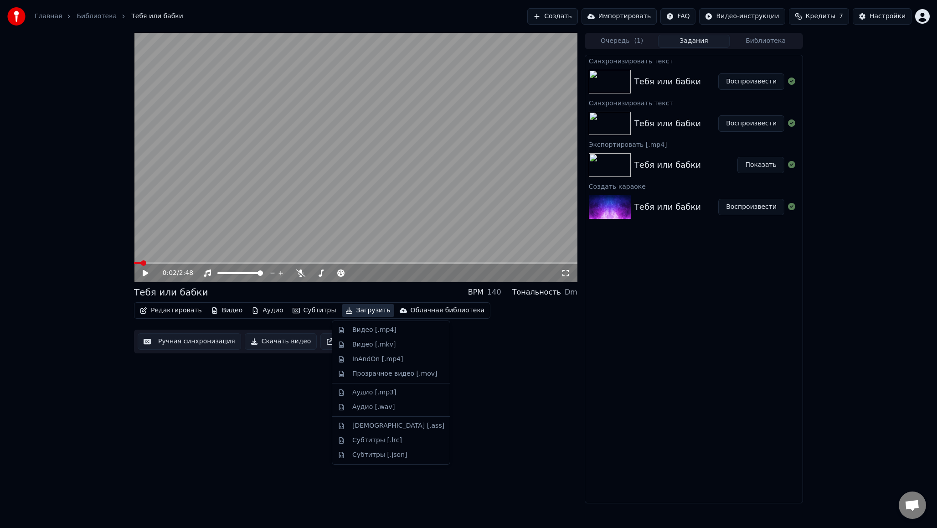
click at [368, 308] on button "Загрузить" at bounding box center [368, 310] width 52 height 13
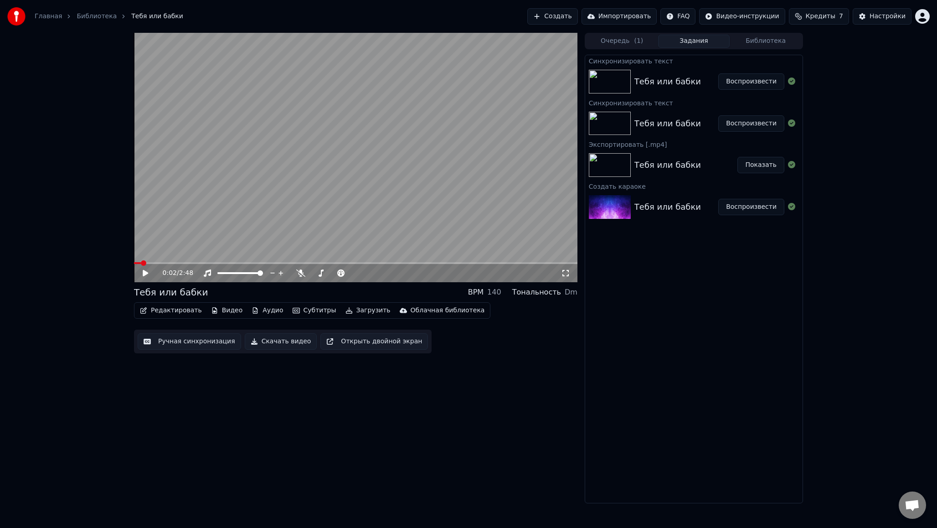
click at [285, 345] on button "Скачать видео" at bounding box center [281, 341] width 72 height 16
click at [761, 86] on button "Показать" at bounding box center [760, 81] width 47 height 16
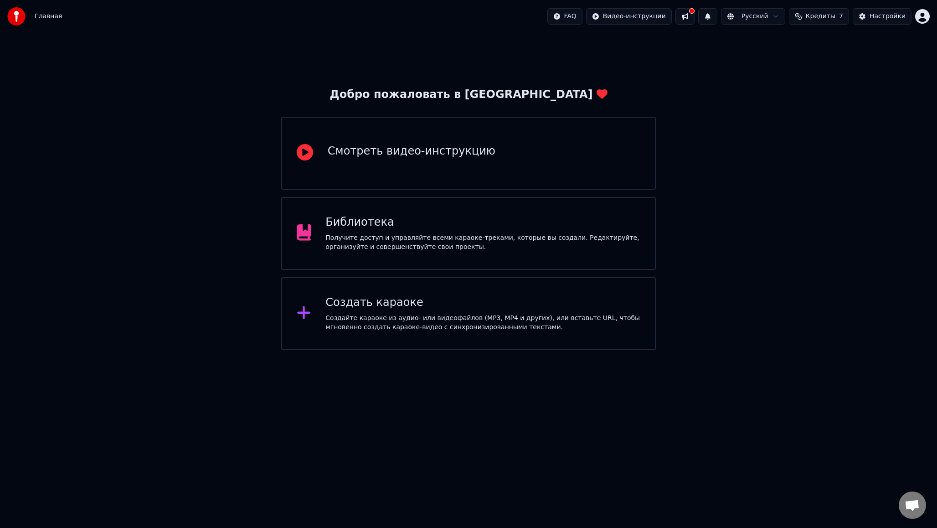
click at [487, 249] on div "Получите доступ и управляйте всеми караоке-треками, которые вы создали. Редакти…" at bounding box center [482, 242] width 315 height 18
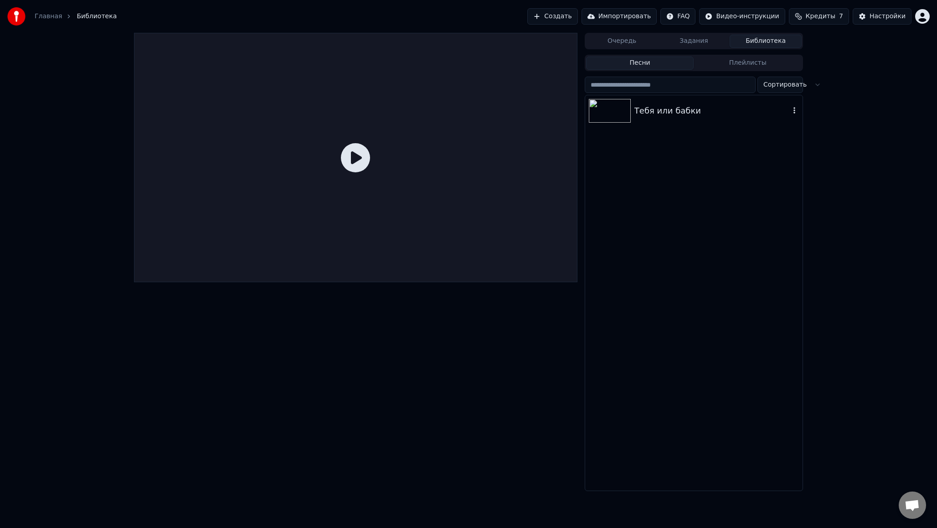
click at [672, 108] on div "Тебя или бабки" at bounding box center [711, 110] width 155 height 13
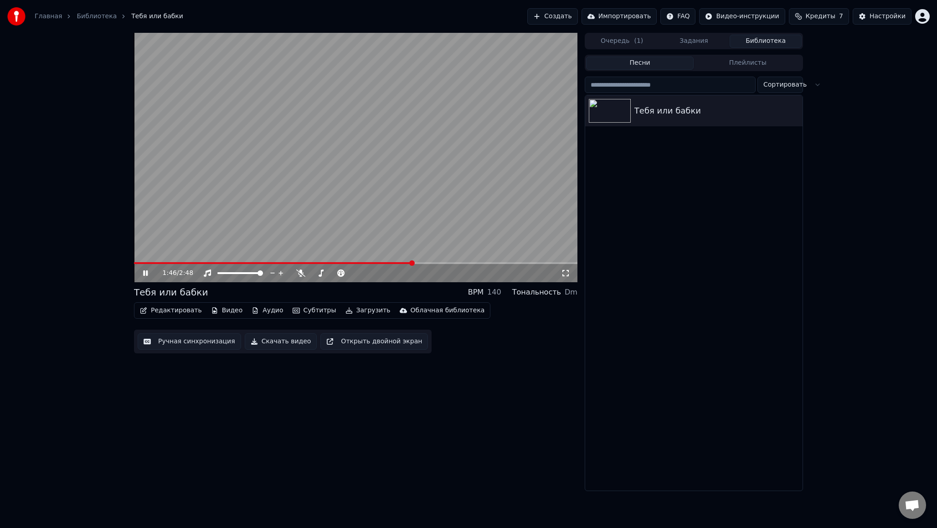
click at [412, 262] on span at bounding box center [355, 263] width 443 height 2
click at [430, 262] on span at bounding box center [355, 263] width 443 height 2
click at [146, 272] on icon at bounding box center [145, 272] width 5 height 5
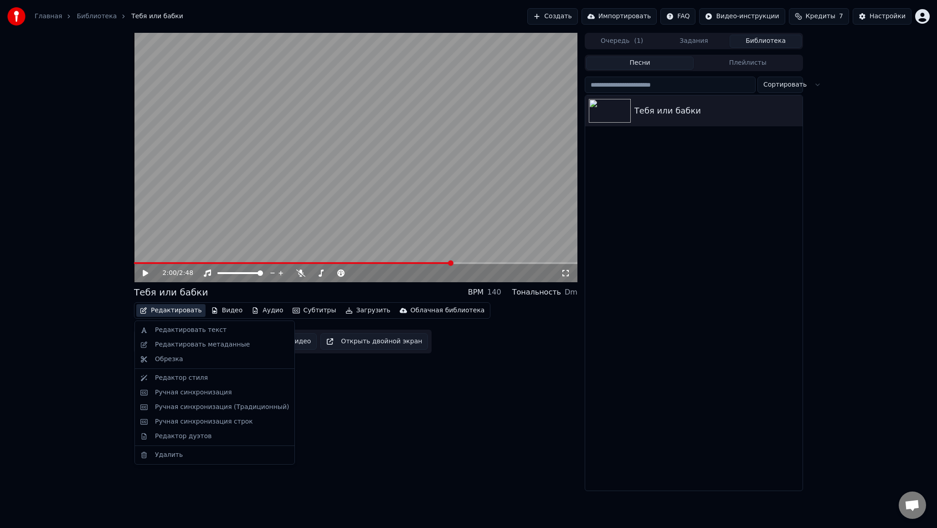
click at [186, 308] on button "Редактировать" at bounding box center [170, 310] width 69 height 13
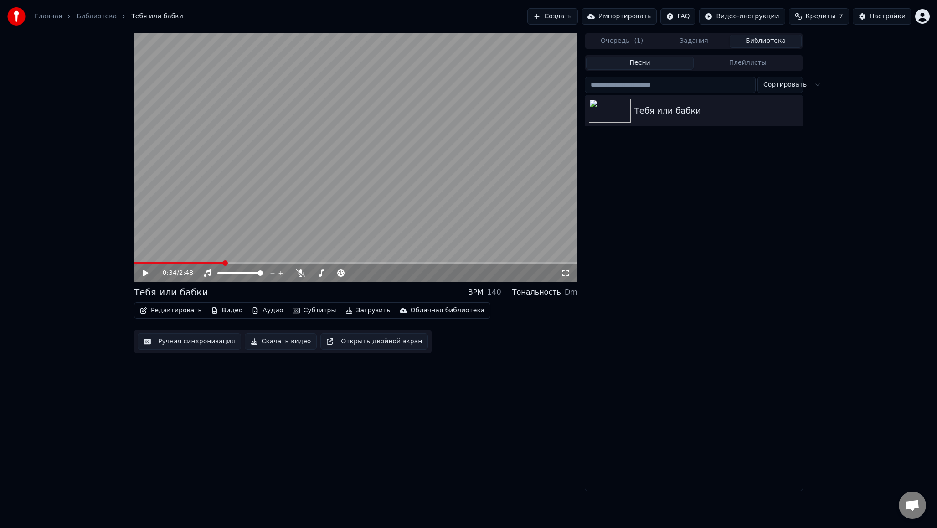
click at [223, 262] on span at bounding box center [178, 263] width 89 height 2
click at [421, 263] on span at bounding box center [355, 263] width 443 height 2
click at [453, 262] on span at bounding box center [355, 263] width 443 height 2
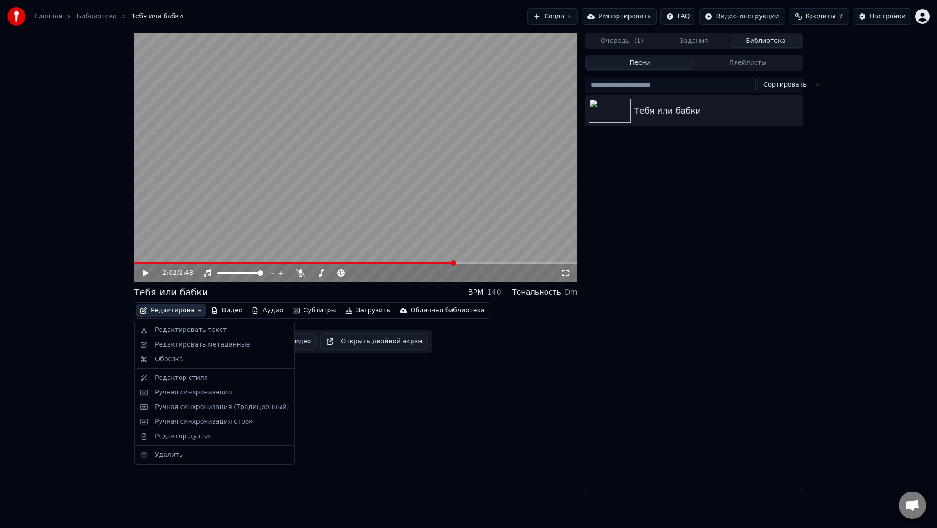
click at [152, 313] on button "Редактировать" at bounding box center [170, 310] width 69 height 13
click at [211, 329] on div "Редактировать текст" at bounding box center [191, 329] width 72 height 9
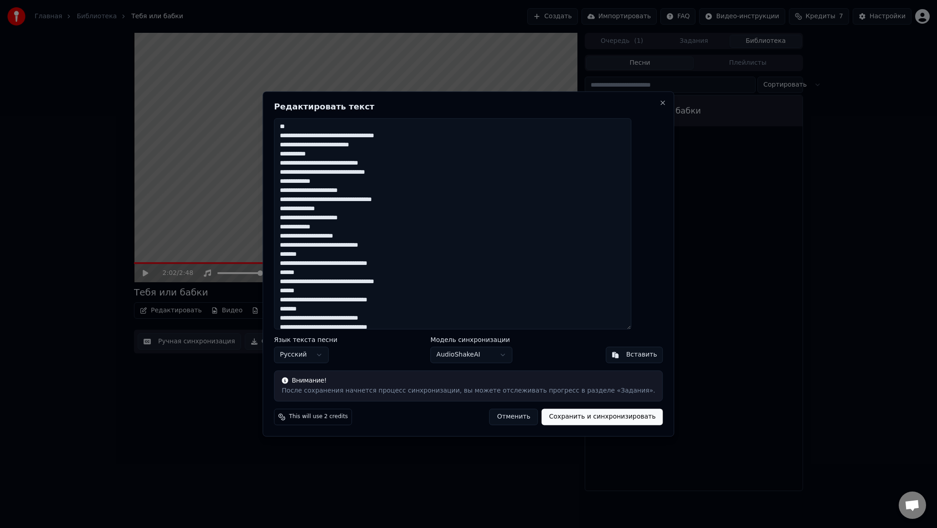
click at [297, 136] on textarea at bounding box center [452, 223] width 357 height 211
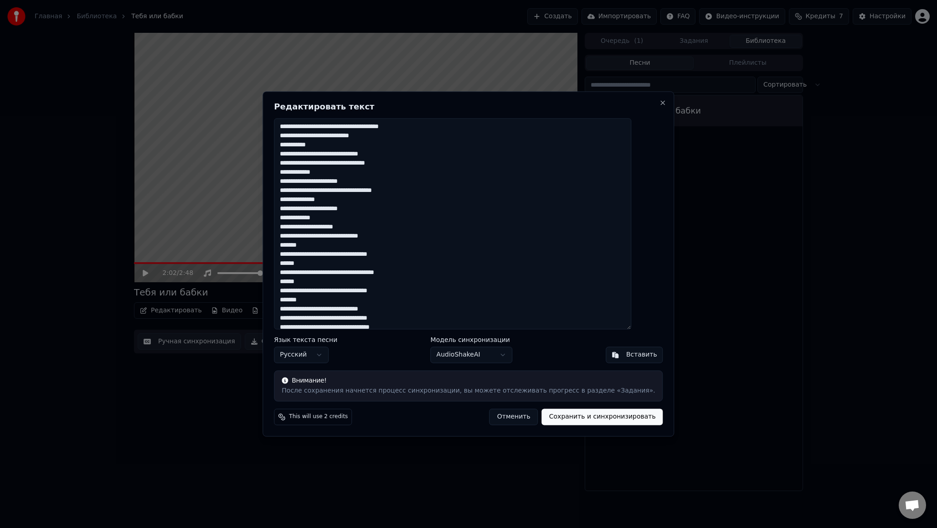
click at [303, 128] on textarea at bounding box center [452, 223] width 357 height 211
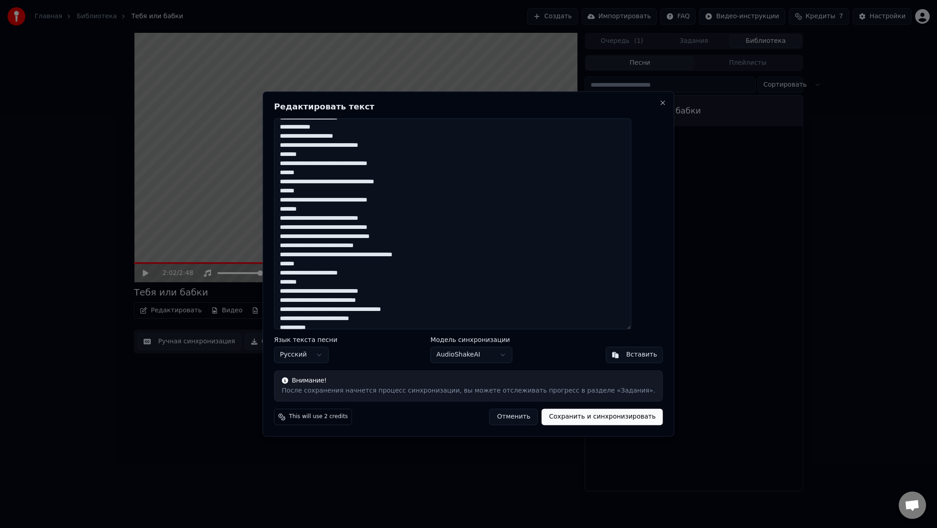
scroll to position [100, 0]
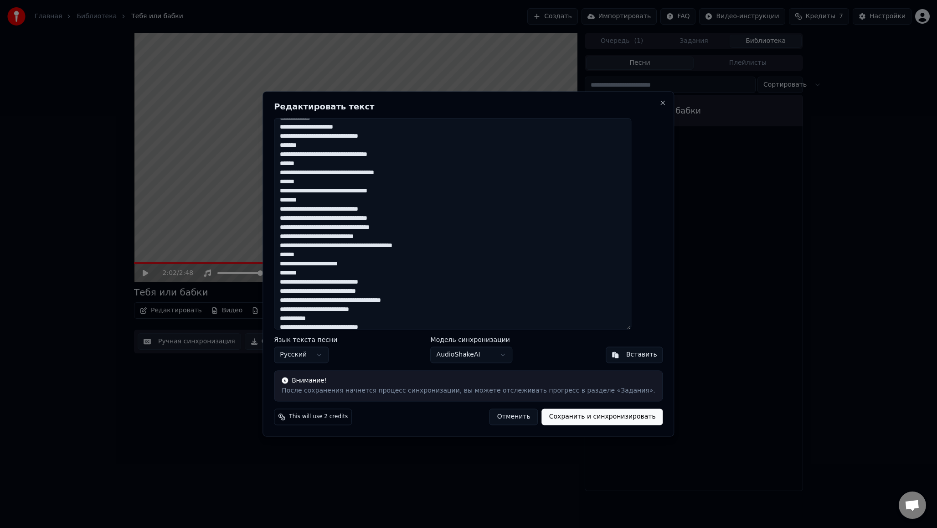
click at [440, 220] on textarea at bounding box center [452, 223] width 357 height 211
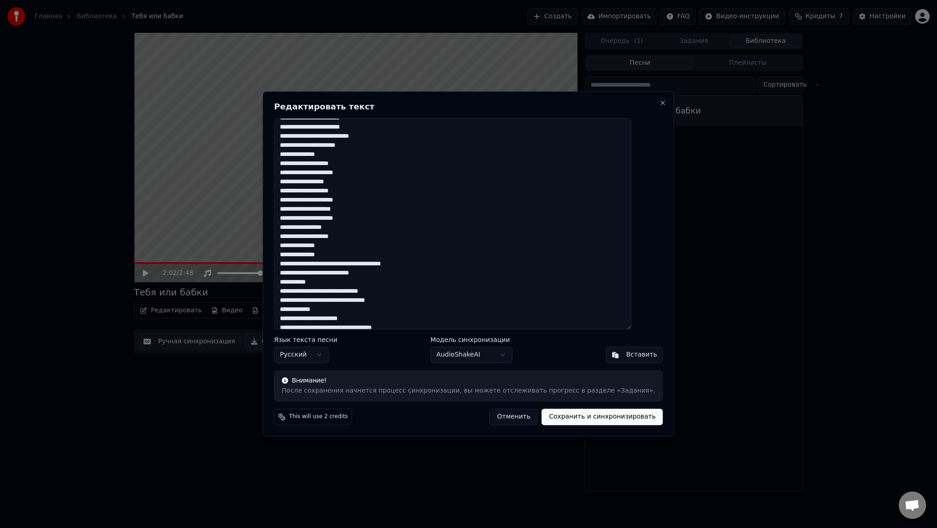
scroll to position [452, 0]
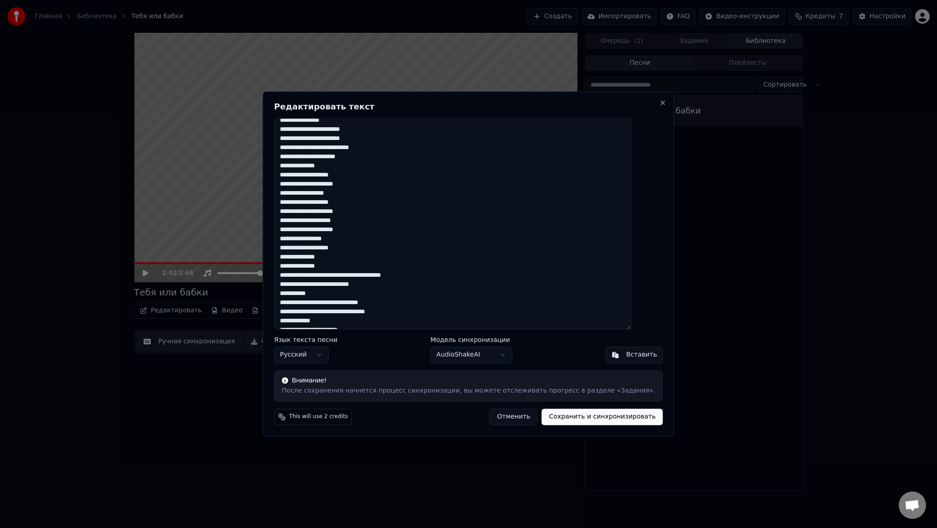
drag, startPoint x: 338, startPoint y: 184, endPoint x: 344, endPoint y: 184, distance: 5.9
click at [344, 184] on textarea at bounding box center [452, 223] width 357 height 211
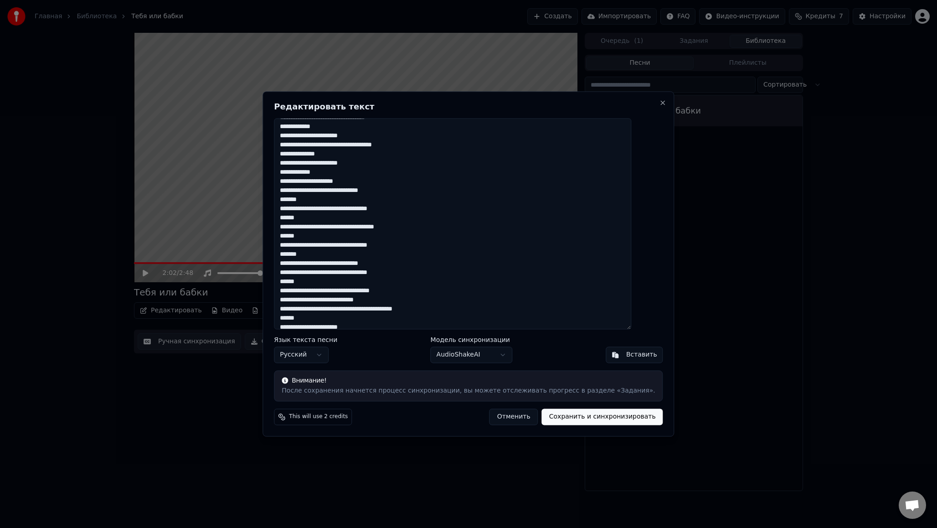
scroll to position [50, 0]
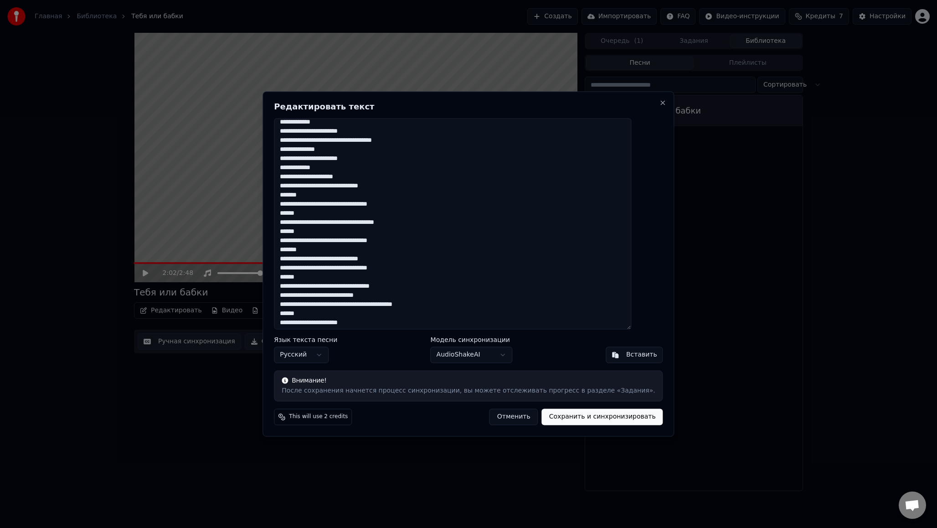
click at [355, 224] on textarea at bounding box center [452, 223] width 357 height 211
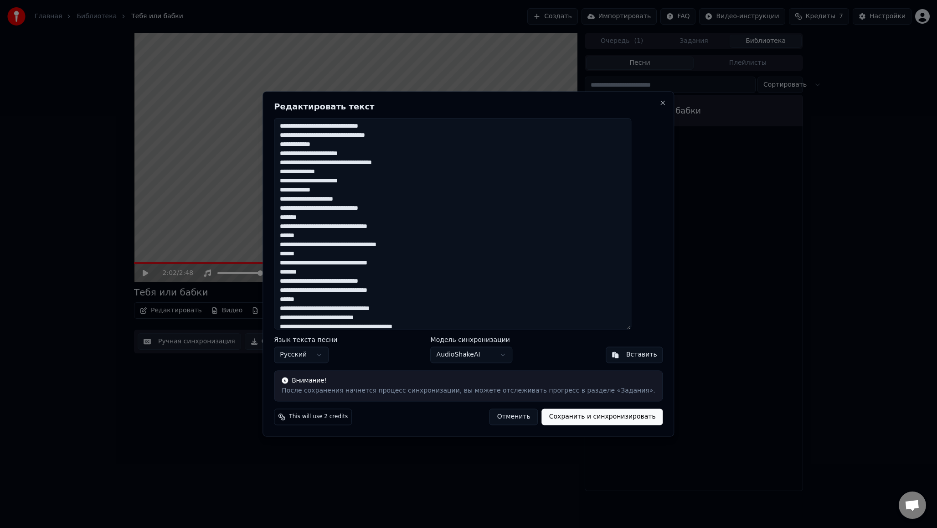
scroll to position [0, 0]
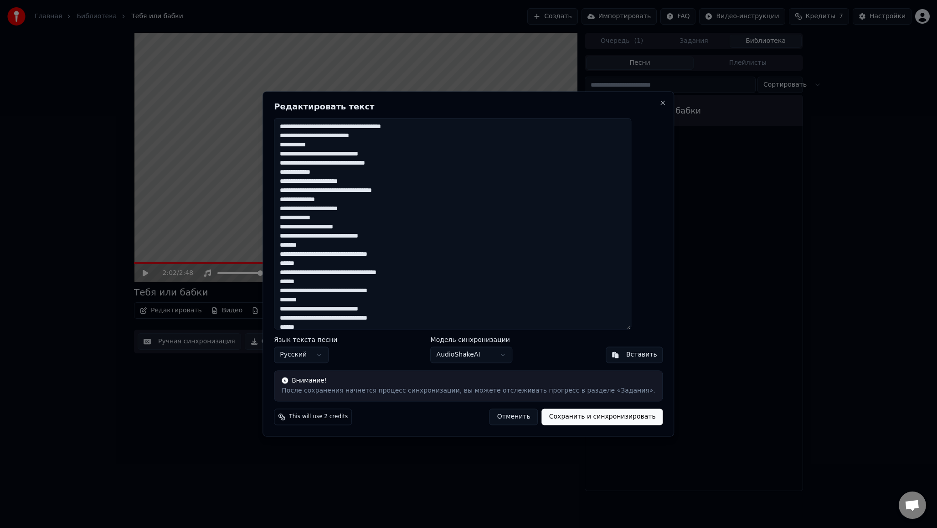
type textarea "**********"
click at [567, 417] on button "Сохранить и синхронизировать" at bounding box center [602, 417] width 121 height 16
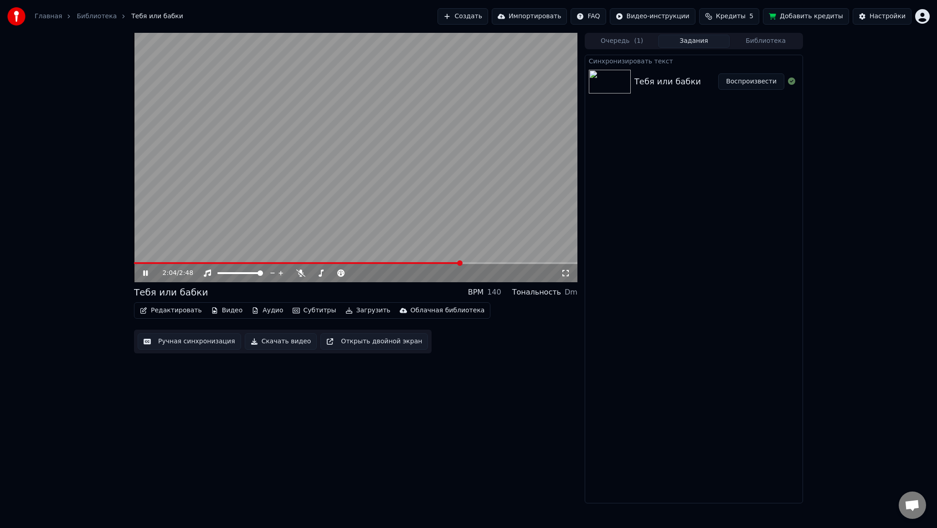
drag, startPoint x: 159, startPoint y: 264, endPoint x: 123, endPoint y: 263, distance: 36.0
click at [123, 263] on div "2:04 / 2:48 Тебя или бабки BPM 140 Тональность Dm Редактировать Видео Аудио Суб…" at bounding box center [468, 268] width 937 height 470
click at [134, 262] on span at bounding box center [136, 263] width 5 height 2
click at [347, 272] on span at bounding box center [344, 272] width 5 height 5
click at [437, 262] on video at bounding box center [355, 157] width 443 height 249
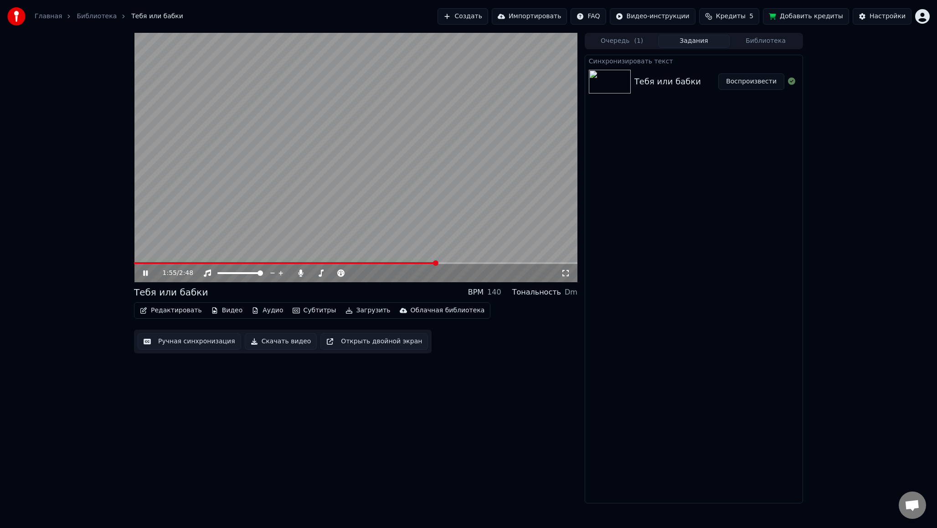
click at [436, 263] on span at bounding box center [285, 263] width 303 height 2
click at [428, 262] on span at bounding box center [281, 263] width 294 height 2
click at [145, 273] on icon at bounding box center [145, 272] width 5 height 5
click at [490, 263] on span at bounding box center [487, 262] width 5 height 5
click at [284, 344] on button "Скачать видео" at bounding box center [281, 341] width 72 height 16
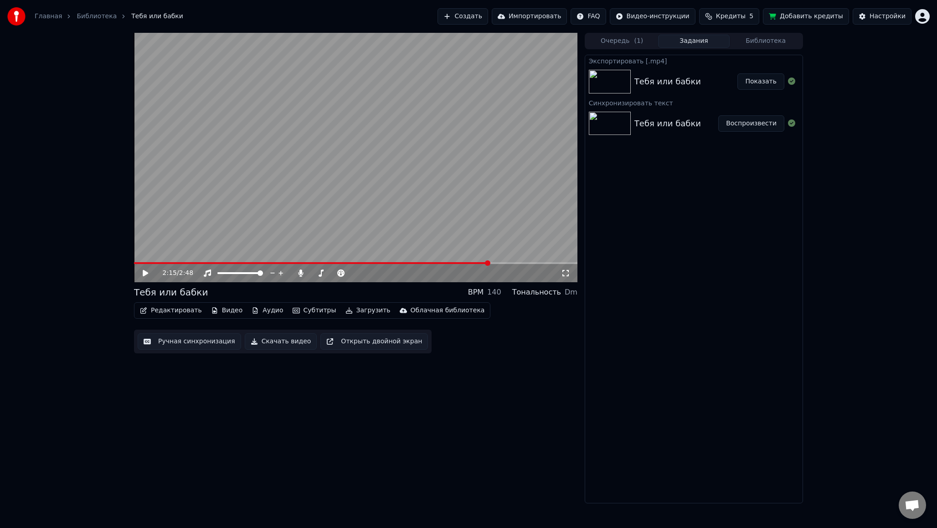
click at [772, 80] on button "Показать" at bounding box center [760, 81] width 47 height 16
